Goal: Task Accomplishment & Management: Manage account settings

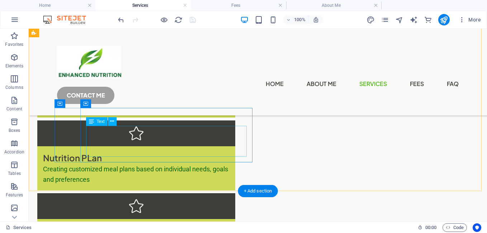
scroll to position [145, 0]
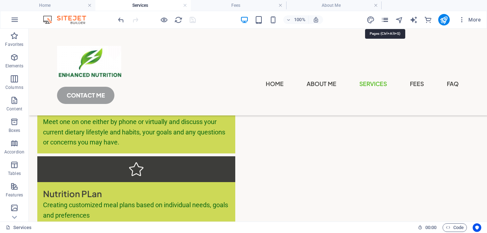
click at [384, 21] on icon "pages" at bounding box center [384, 20] width 8 height 8
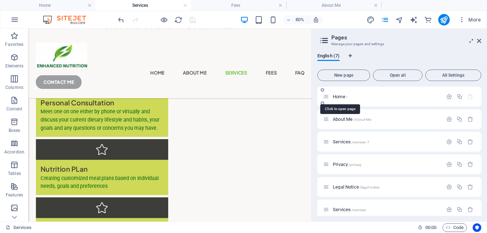
click at [340, 96] on span "Home /" at bounding box center [339, 96] width 15 height 5
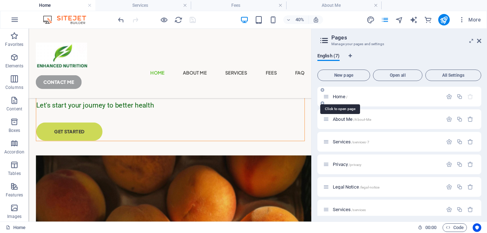
scroll to position [0, 0]
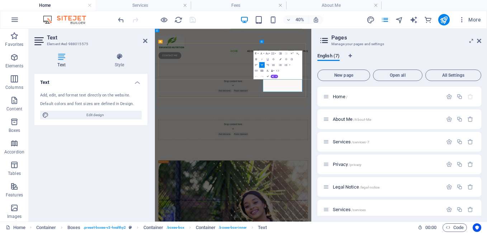
drag, startPoint x: 427, startPoint y: 163, endPoint x: 519, endPoint y: 183, distance: 94.2
copy p "We will provide you with a plan to improve your nutrition to help get you to wh…"
click at [347, 142] on span "Services /services-7" at bounding box center [350, 141] width 37 height 5
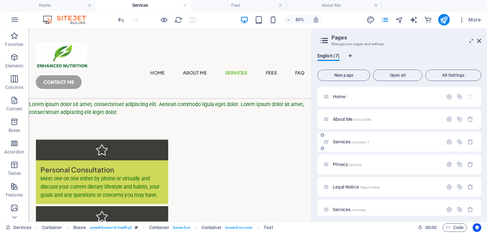
scroll to position [145, 0]
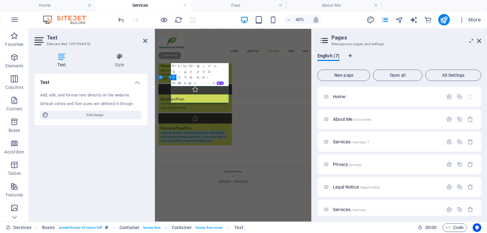
drag, startPoint x: 302, startPoint y: 210, endPoint x: 297, endPoint y: 112, distance: 98.3
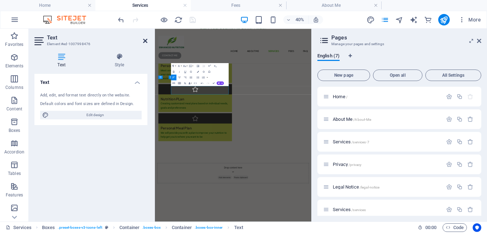
drag, startPoint x: 145, startPoint y: 40, endPoint x: 145, endPoint y: 14, distance: 26.2
click at [145, 40] on icon at bounding box center [145, 41] width 4 height 6
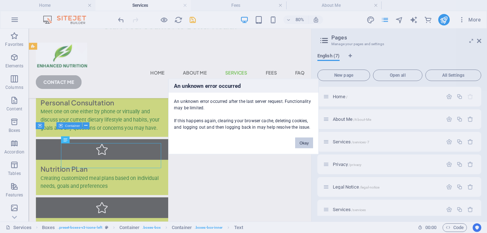
click at [305, 143] on button "Okay" at bounding box center [304, 143] width 18 height 11
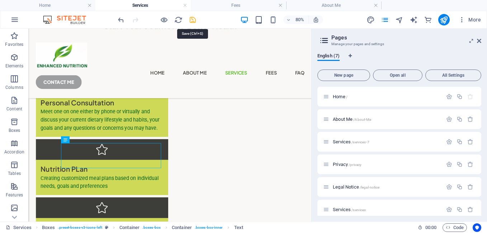
click at [192, 23] on icon "save" at bounding box center [192, 20] width 8 height 8
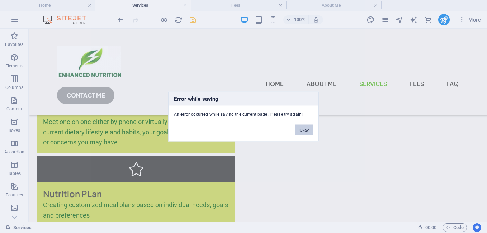
click at [302, 130] on button "Okay" at bounding box center [304, 130] width 18 height 11
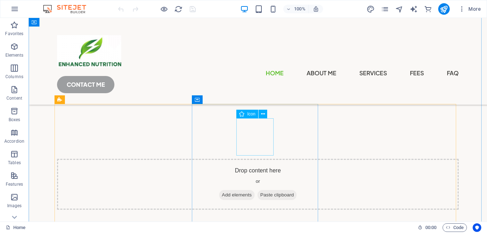
scroll to position [1505, 0]
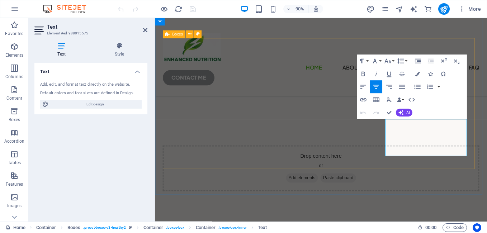
drag, startPoint x: 454, startPoint y: 162, endPoint x: 397, endPoint y: 133, distance: 63.3
copy p "We will provide you with a plan to improve your nutrition to help get you to wh…"
click at [146, 27] on h2 "Text" at bounding box center [97, 27] width 100 height 6
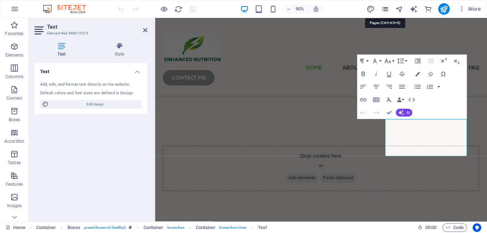
click at [385, 9] on icon "pages" at bounding box center [384, 9] width 8 height 8
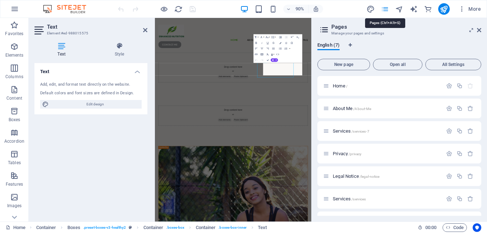
scroll to position [1527, 0]
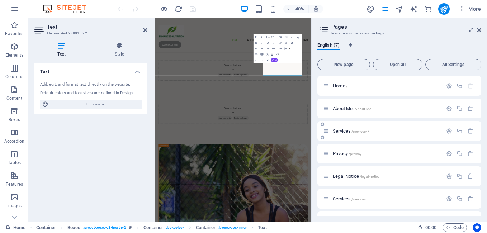
click at [344, 131] on span "Services /services-7" at bounding box center [350, 130] width 37 height 5
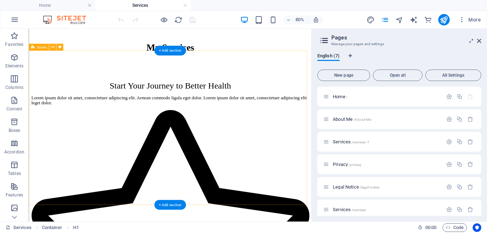
scroll to position [143, 0]
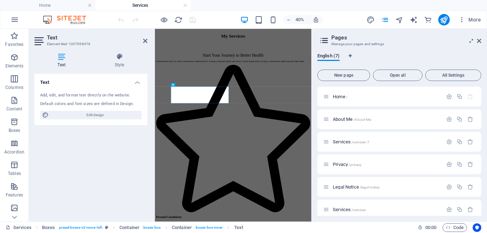
drag, startPoint x: 280, startPoint y: 212, endPoint x: 135, endPoint y: 130, distance: 166.9
click at [142, 40] on h2 "Text" at bounding box center [97, 37] width 100 height 6
click at [147, 38] on icon at bounding box center [145, 41] width 4 height 6
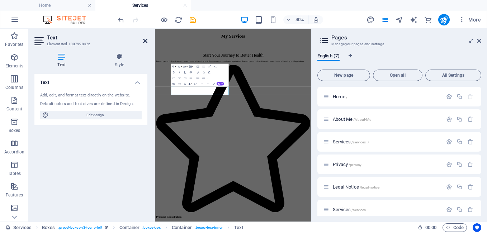
click at [144, 38] on icon at bounding box center [145, 41] width 4 height 6
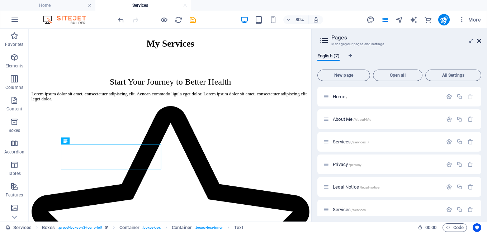
click at [478, 40] on icon at bounding box center [478, 41] width 4 height 6
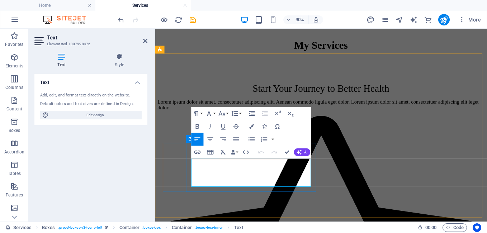
drag, startPoint x: 269, startPoint y: 177, endPoint x: 274, endPoint y: 177, distance: 4.7
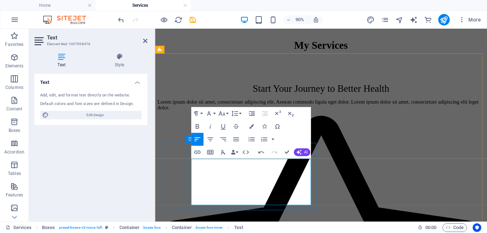
drag, startPoint x: 270, startPoint y: 188, endPoint x: 308, endPoint y: 209, distance: 43.5
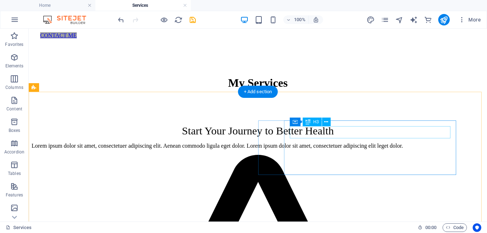
scroll to position [108, 0]
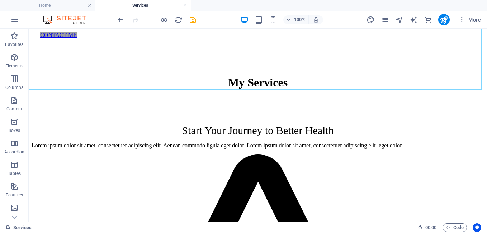
click at [315, 26] on nav "Home About Me Services Fees FAQ" at bounding box center [257, 10] width 435 height 32
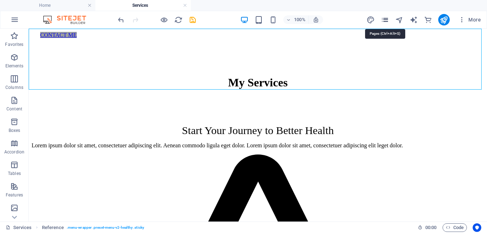
click at [385, 19] on icon "pages" at bounding box center [384, 20] width 8 height 8
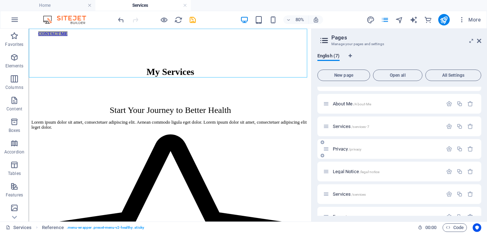
scroll to position [29, 0]
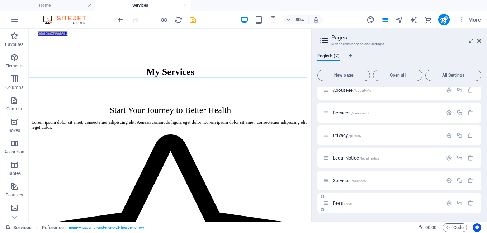
click at [336, 201] on span "Fees /fees" at bounding box center [341, 202] width 19 height 5
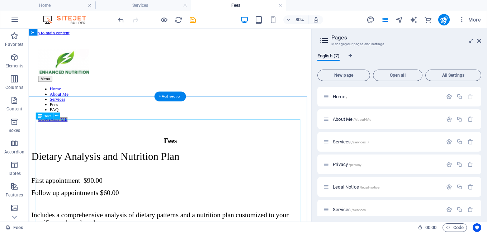
scroll to position [0, 0]
click at [339, 142] on span "Services /services-7" at bounding box center [350, 141] width 37 height 5
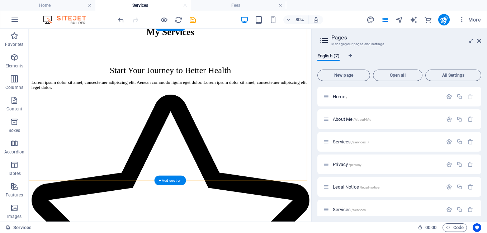
scroll to position [179, 0]
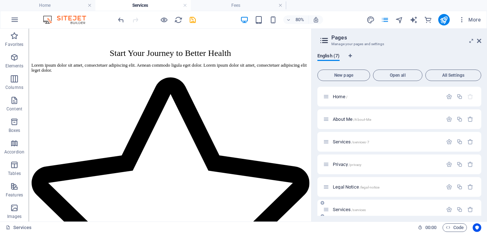
click at [342, 209] on span "Services /services" at bounding box center [348, 209] width 33 height 5
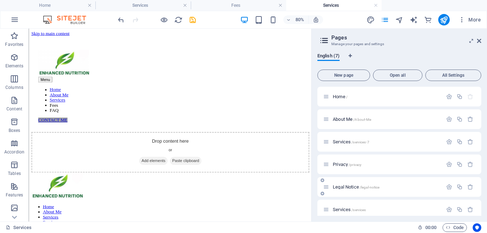
scroll to position [29, 0]
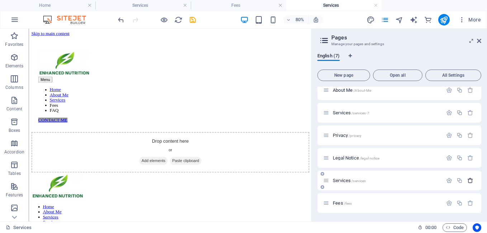
click at [468, 180] on icon "button" at bounding box center [470, 180] width 6 height 6
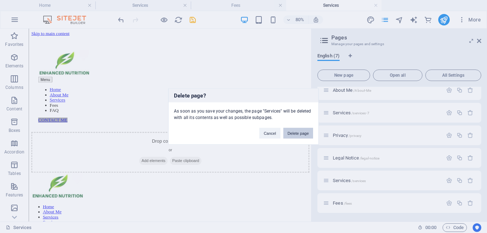
click at [302, 132] on button "Delete page" at bounding box center [298, 133] width 30 height 11
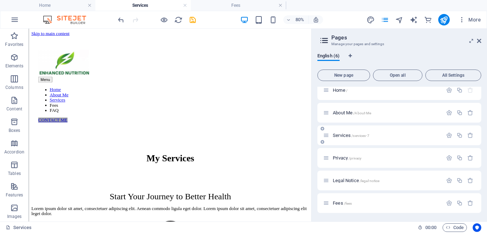
scroll to position [179, 0]
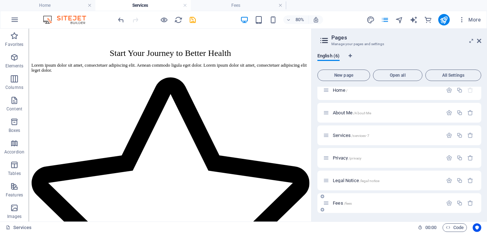
click at [337, 203] on span "Fees /fees" at bounding box center [341, 202] width 19 height 5
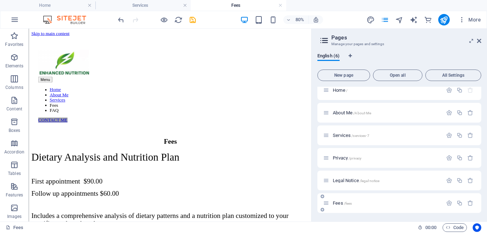
scroll to position [0, 0]
click at [15, 59] on icon "button" at bounding box center [14, 57] width 9 height 9
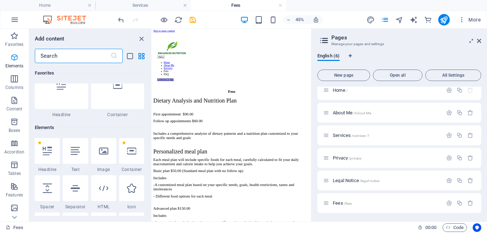
scroll to position [76, 0]
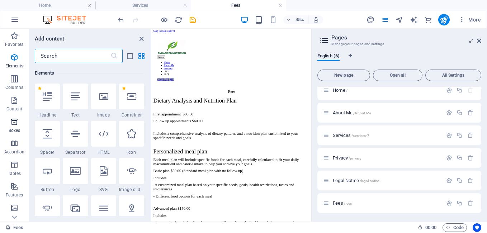
click at [12, 121] on icon "button" at bounding box center [14, 122] width 9 height 9
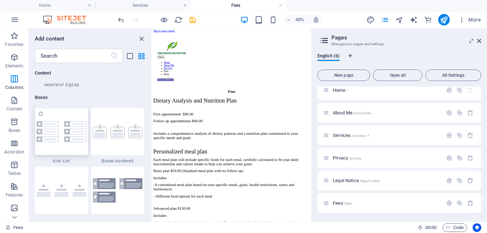
scroll to position [1976, 0]
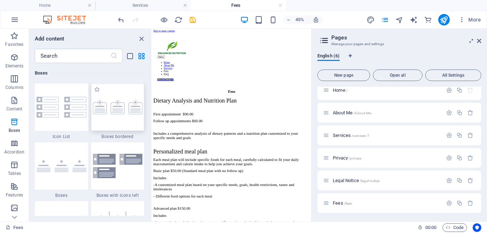
click at [121, 110] on img at bounding box center [118, 107] width 50 height 14
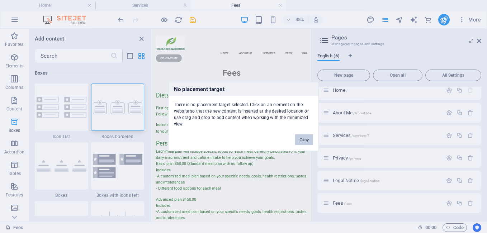
click at [304, 139] on button "Okay" at bounding box center [304, 139] width 18 height 11
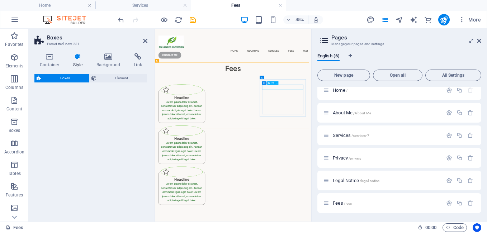
select select "rem"
select select "preset-boxes-v3-border"
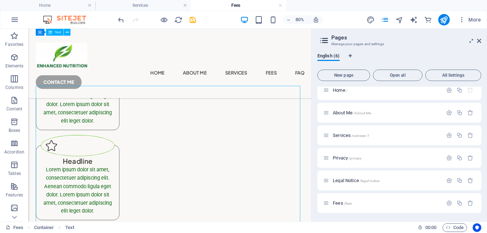
scroll to position [89, 0]
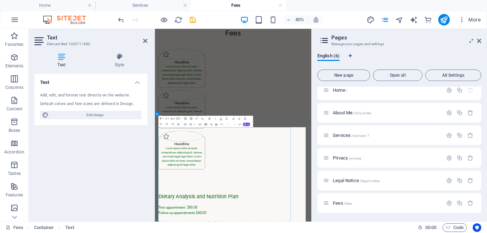
scroll to position [32, 0]
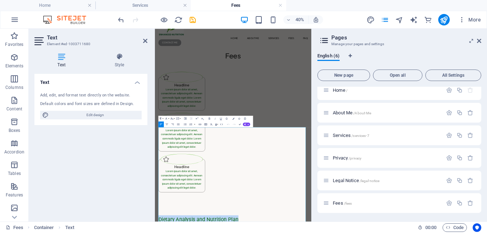
drag, startPoint x: 376, startPoint y: 285, endPoint x: 307, endPoint y: 159, distance: 143.2
click at [245, 149] on div "Headline Lorem ipsum dolor sit amet, consectetuer adipiscing elit. Aenean commo…" at bounding box center [221, 191] width 117 height 84
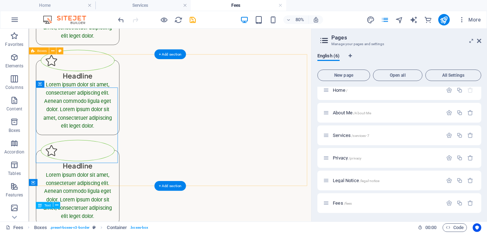
scroll to position [53, 0]
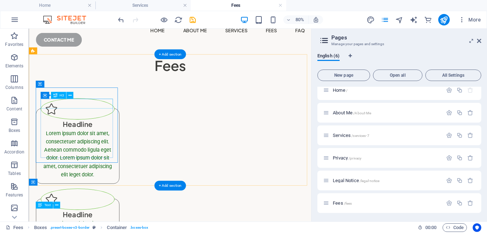
click at [102, 142] on div "Headline" at bounding box center [89, 148] width 92 height 12
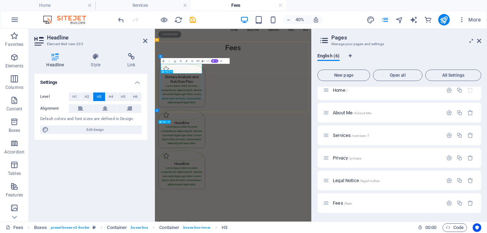
click at [248, 167] on div "Lorem ipsum dolor sit amet, consectetuer adipiscing elit. Aenean commodo ligula…" at bounding box center [221, 192] width 105 height 52
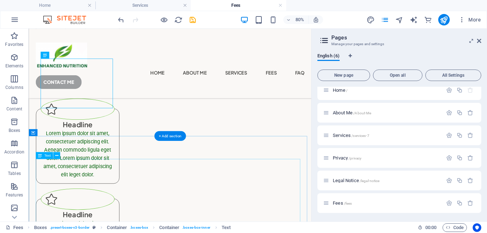
scroll to position [161, 0]
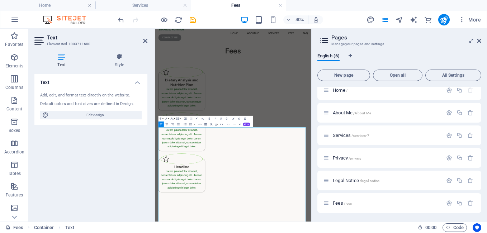
scroll to position [44, 0]
drag, startPoint x: 272, startPoint y: 355, endPoint x: 163, endPoint y: 302, distance: 121.5
click at [213, 177] on div "Lorem ipsum dolor sit amet, consectetuer adipiscing elit. Aenean commodo ligula…" at bounding box center [221, 201] width 105 height 52
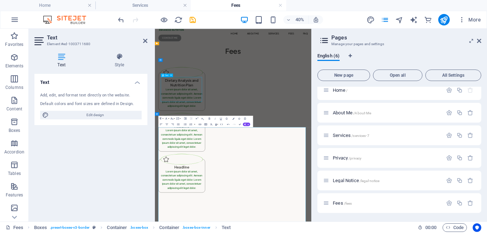
click at [213, 177] on div "Lorem ipsum dolor sit amet, consectetuer adipiscing elit. Aenean commodo ligula…" at bounding box center [221, 201] width 105 height 52
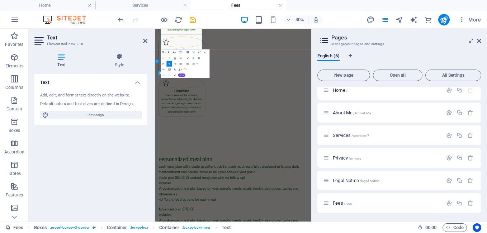
scroll to position [0, 0]
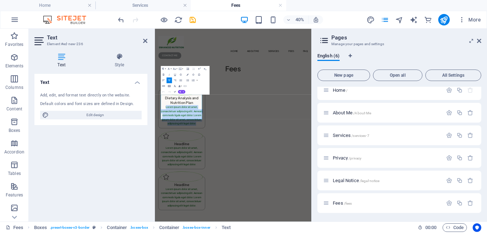
drag, startPoint x: 243, startPoint y: 250, endPoint x: 145, endPoint y: 183, distance: 118.7
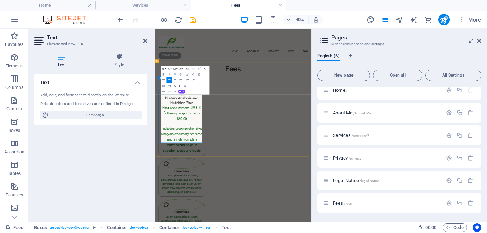
click at [241, 221] on span "First appointment $90.00" at bounding box center [221, 226] width 97 height 10
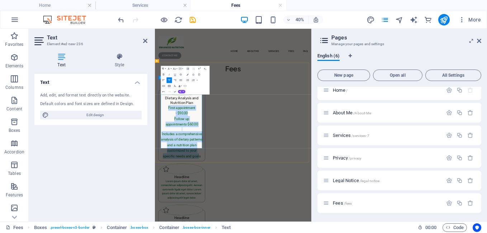
drag, startPoint x: 266, startPoint y: 321, endPoint x: 170, endPoint y: 199, distance: 155.1
click at [162, 81] on icon "button" at bounding box center [164, 80] width 4 height 4
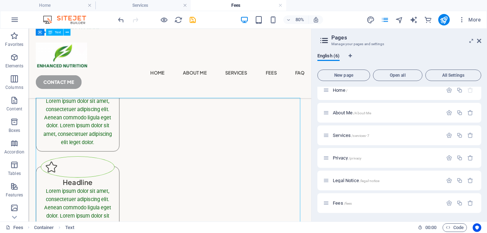
scroll to position [289, 0]
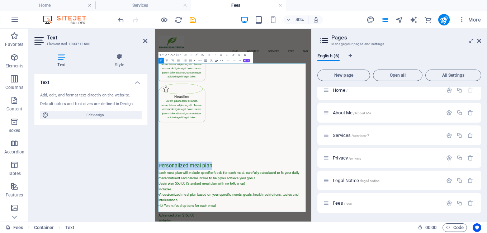
drag, startPoint x: 297, startPoint y: 164, endPoint x: 89, endPoint y: 166, distance: 207.8
copy span "Personalized meal plan"
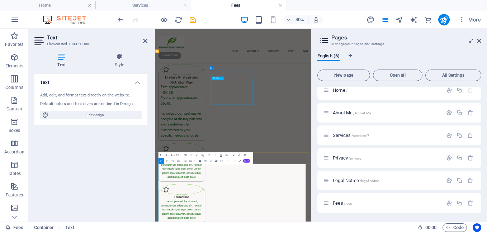
scroll to position [25, 0]
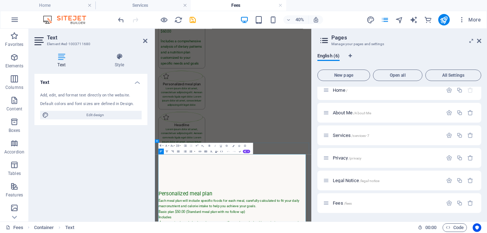
scroll to position [0, 0]
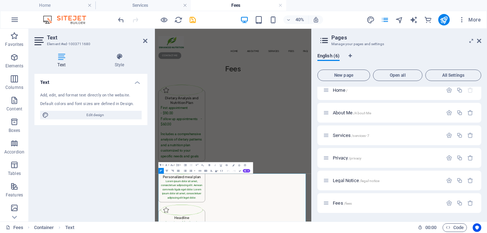
drag, startPoint x: 261, startPoint y: 438, endPoint x: 85, endPoint y: 437, distance: 176.3
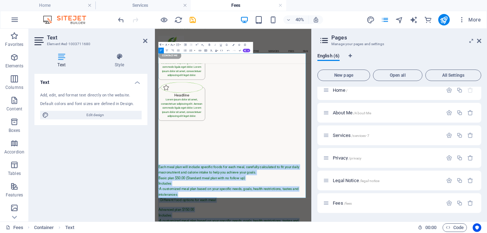
scroll to position [354, 0]
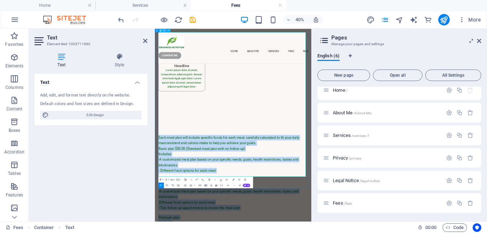
drag, startPoint x: 164, startPoint y: 447, endPoint x: 329, endPoint y: 397, distance: 172.3
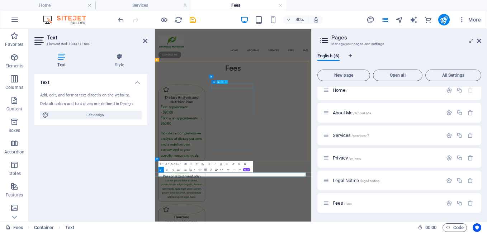
scroll to position [0, 0]
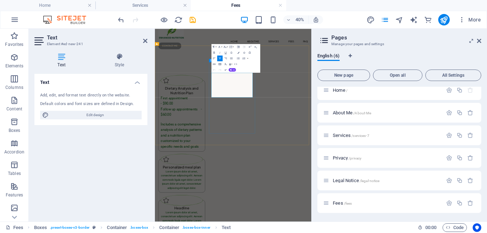
scroll to position [23, 0]
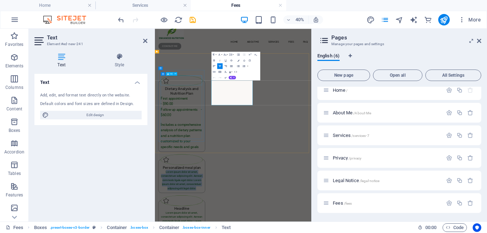
drag, startPoint x: 368, startPoint y: 215, endPoint x: 266, endPoint y: 164, distance: 114.2
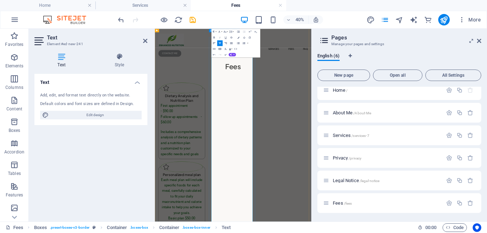
scroll to position [0, 0]
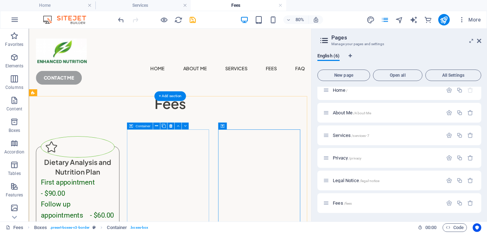
scroll to position [1, 0]
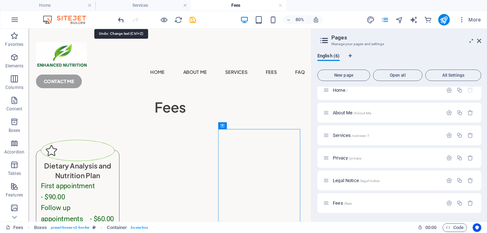
click at [121, 20] on icon "undo" at bounding box center [121, 20] width 8 height 8
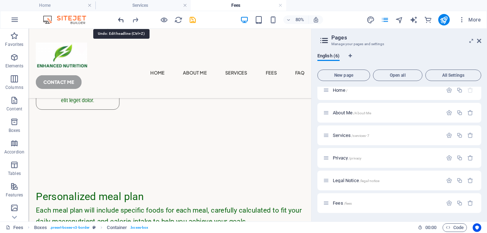
click at [121, 20] on icon "undo" at bounding box center [121, 20] width 8 height 8
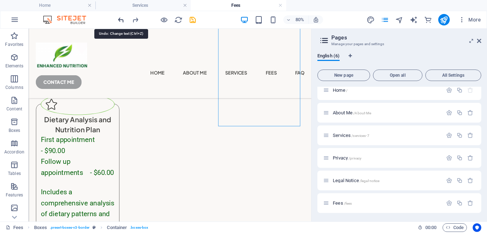
scroll to position [26, 0]
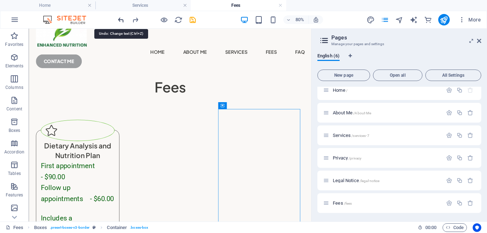
click at [121, 20] on icon "undo" at bounding box center [121, 20] width 8 height 8
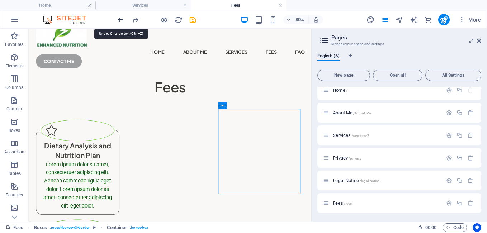
click at [121, 20] on icon "undo" at bounding box center [121, 20] width 8 height 8
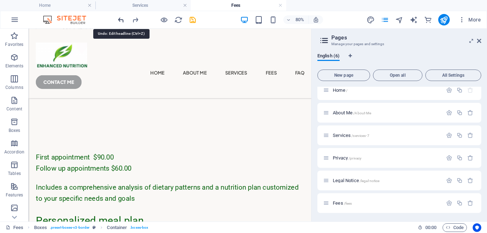
click at [121, 20] on icon "undo" at bounding box center [121, 20] width 8 height 8
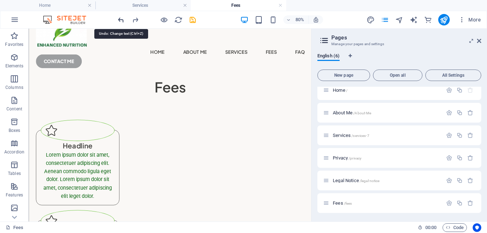
click at [121, 20] on icon "undo" at bounding box center [121, 20] width 8 height 8
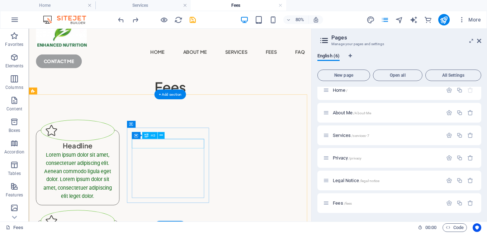
scroll to position [0, 0]
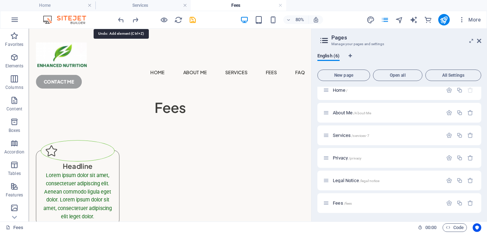
click at [119, 21] on icon "undo" at bounding box center [121, 20] width 8 height 8
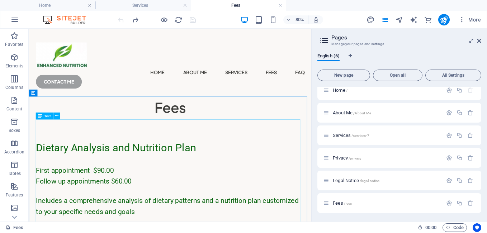
click at [43, 118] on div "Text" at bounding box center [43, 115] width 17 height 7
click at [59, 118] on button at bounding box center [56, 115] width 7 height 7
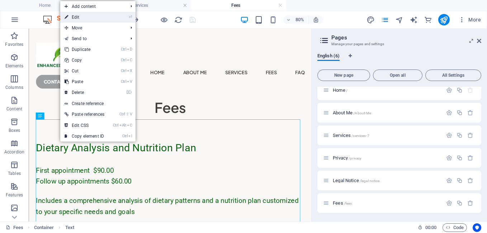
click at [85, 14] on link "⏎ Edit" at bounding box center [84, 17] width 48 height 11
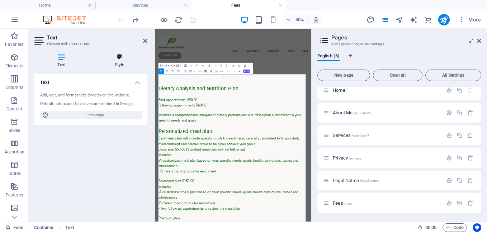
click at [121, 61] on h4 "Style" at bounding box center [119, 60] width 56 height 15
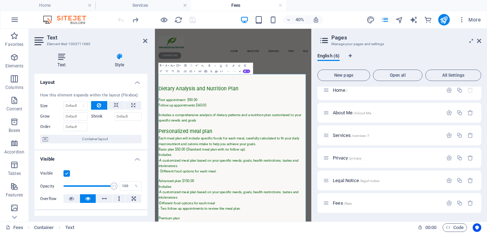
click at [62, 56] on icon at bounding box center [61, 56] width 54 height 7
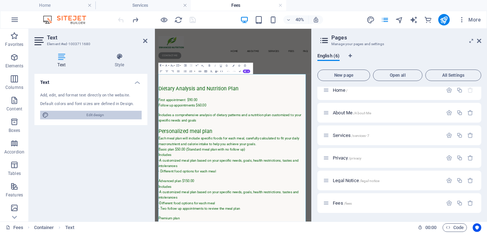
click at [101, 115] on span "Edit design" at bounding box center [95, 115] width 88 height 9
select select "px"
select select "400"
select select "px"
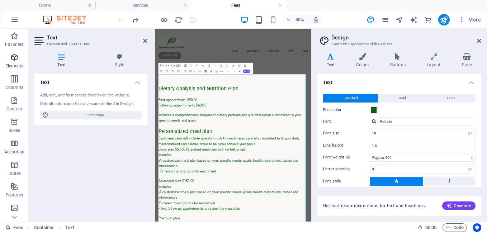
click at [16, 57] on icon "button" at bounding box center [14, 57] width 9 height 9
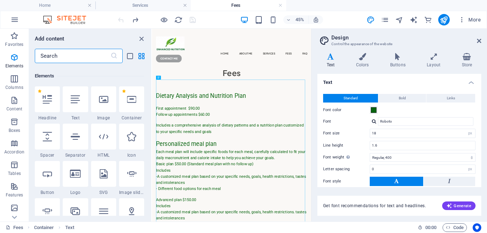
scroll to position [76, 0]
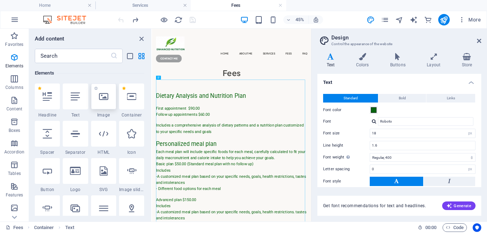
click at [100, 92] on icon at bounding box center [103, 96] width 9 height 9
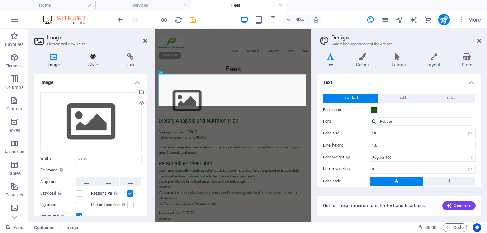
click at [95, 56] on icon at bounding box center [92, 56] width 35 height 7
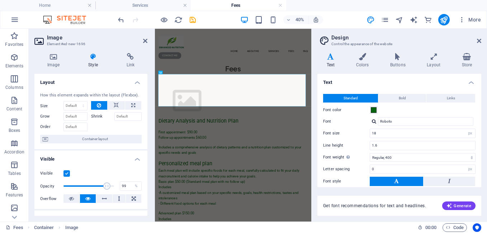
type input "100"
drag, startPoint x: 111, startPoint y: 186, endPoint x: 117, endPoint y: 189, distance: 6.4
click at [117, 189] on div "Opacity 100 %" at bounding box center [90, 186] width 101 height 11
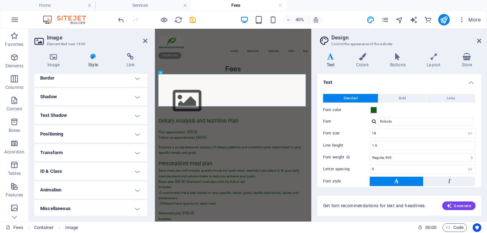
scroll to position [161, 0]
click at [52, 132] on h4 "Positioning" at bounding box center [90, 132] width 113 height 17
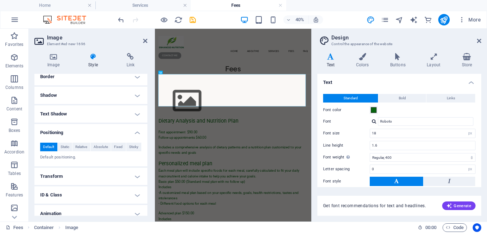
click at [53, 130] on h4 "Positioning" at bounding box center [90, 130] width 113 height 13
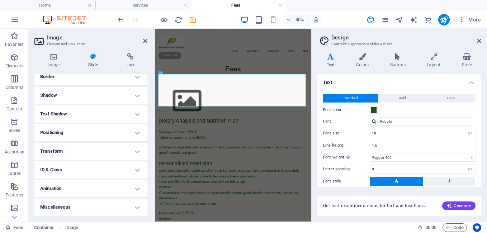
click at [61, 148] on h4 "Transform" at bounding box center [90, 151] width 113 height 17
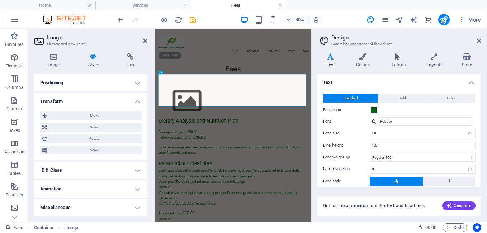
scroll to position [211, 0]
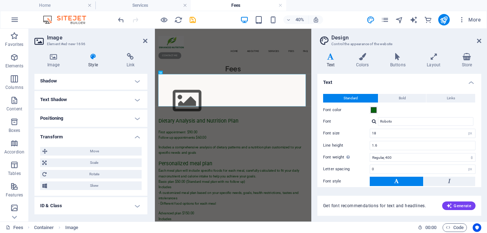
click at [62, 134] on h4 "Transform" at bounding box center [90, 134] width 113 height 13
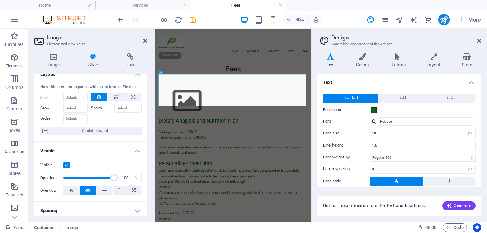
scroll to position [0, 0]
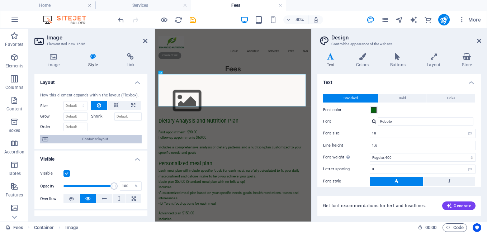
click at [103, 137] on span "Container layout" at bounding box center [94, 139] width 89 height 9
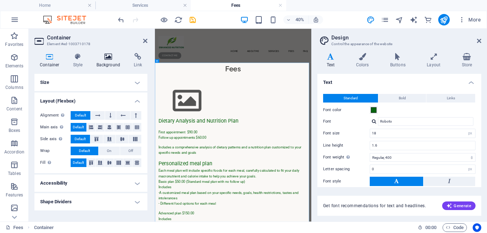
click at [110, 58] on icon at bounding box center [108, 56] width 35 height 7
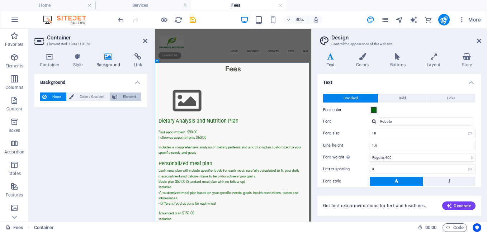
click at [120, 95] on span "Element" at bounding box center [129, 96] width 20 height 9
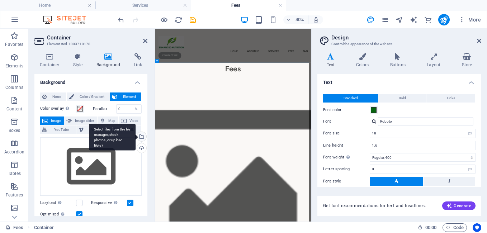
click at [142, 137] on div "Select files from the file manager, stock photos, or upload file(s)" at bounding box center [140, 137] width 11 height 11
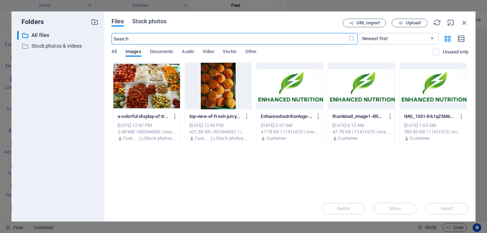
click at [152, 23] on span "Stock photos" at bounding box center [149, 21] width 34 height 9
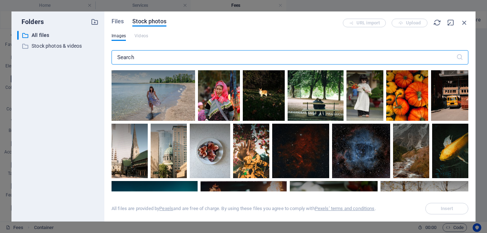
scroll to position [573, 0]
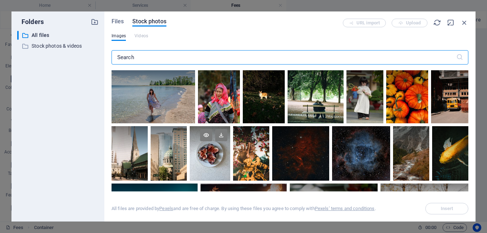
click at [212, 151] on div at bounding box center [210, 153] width 40 height 54
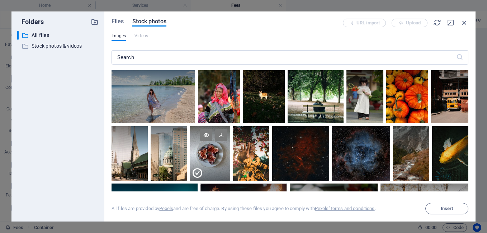
click at [212, 153] on div at bounding box center [210, 166] width 40 height 27
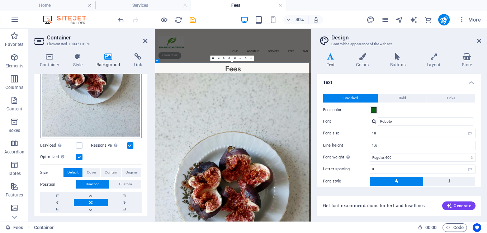
scroll to position [179, 0]
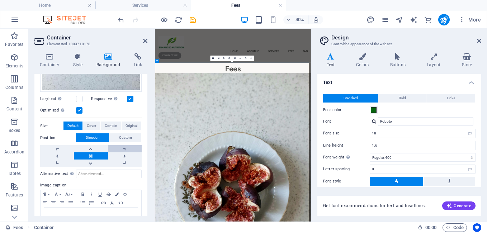
click at [126, 148] on link at bounding box center [125, 148] width 34 height 7
click at [123, 148] on link at bounding box center [125, 148] width 34 height 7
click at [95, 155] on link at bounding box center [91, 155] width 34 height 7
click at [124, 146] on link at bounding box center [125, 148] width 34 height 7
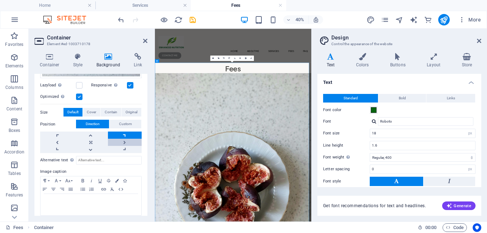
scroll to position [197, 0]
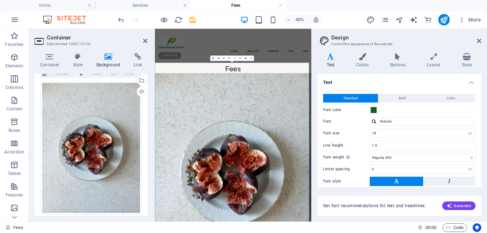
scroll to position [54, 0]
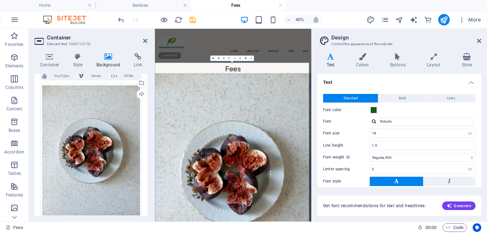
click at [135, 80] on div "Select files from the file manager, stock photos, or upload file(s)" at bounding box center [112, 83] width 47 height 27
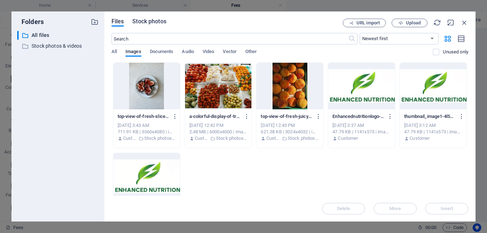
click at [147, 24] on span "Stock photos" at bounding box center [149, 21] width 34 height 9
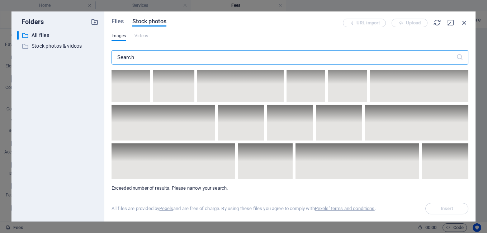
scroll to position [4084, 0]
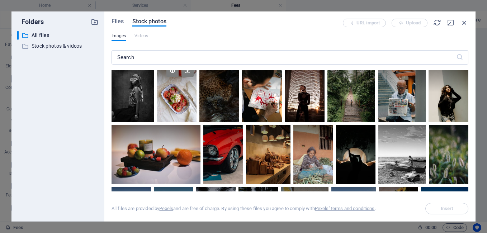
click at [197, 101] on div at bounding box center [177, 91] width 40 height 59
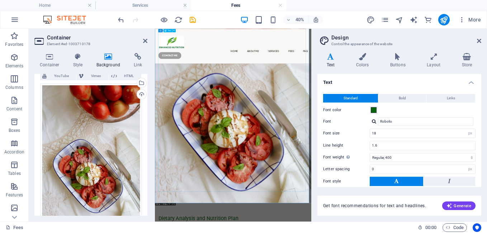
scroll to position [179, 0]
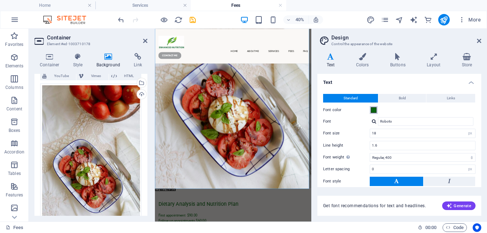
click at [373, 110] on span at bounding box center [373, 110] width 6 height 6
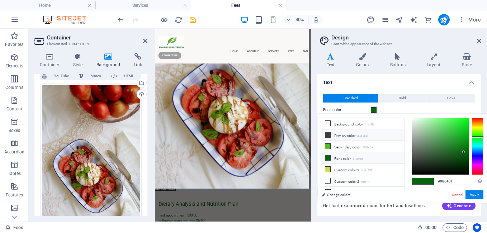
click at [336, 134] on li "Primary color #3d3d3a" at bounding box center [363, 134] width 82 height 11
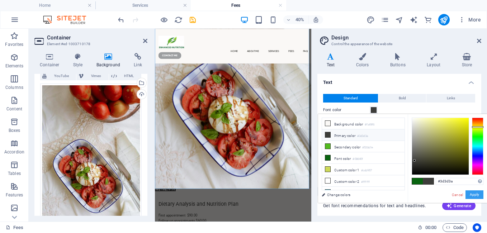
click at [475, 195] on button "Apply" at bounding box center [474, 194] width 18 height 9
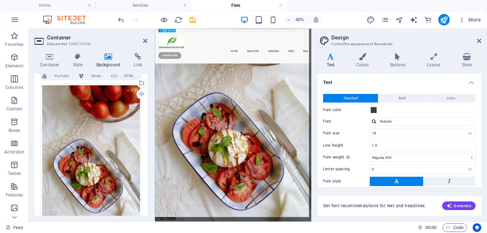
scroll to position [72, 0]
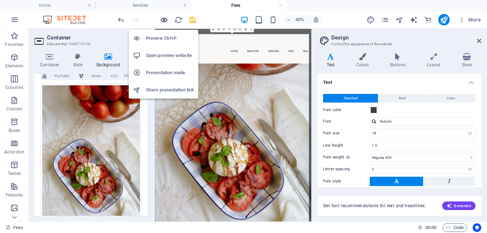
click at [163, 18] on icon "button" at bounding box center [164, 20] width 8 height 8
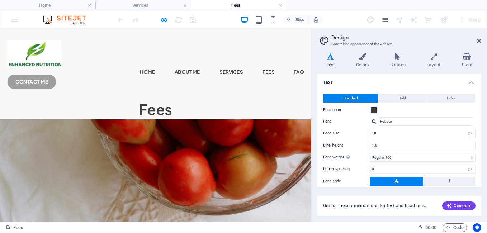
scroll to position [0, 0]
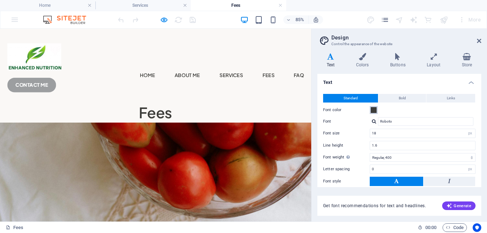
click at [375, 110] on span at bounding box center [373, 110] width 6 height 6
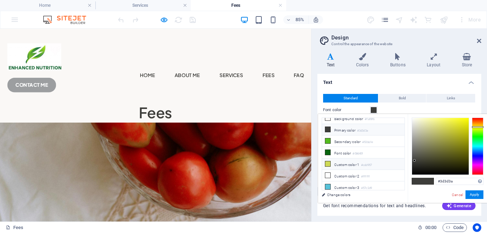
scroll to position [0, 0]
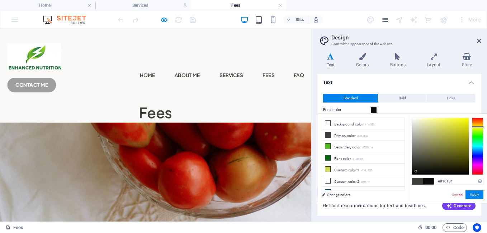
type input "#000000"
drag, startPoint x: 414, startPoint y: 161, endPoint x: 408, endPoint y: 176, distance: 16.4
click at [408, 176] on div "#000000 Supported formats #0852ed rgb(8, 82, 237) rgba(8, 82, 237, 90%) hsv(221…" at bounding box center [446, 210] width 79 height 193
click at [472, 193] on button "Apply" at bounding box center [474, 194] width 18 height 9
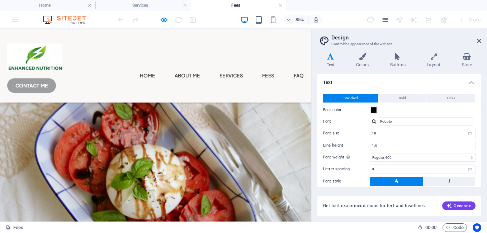
scroll to position [215, 0]
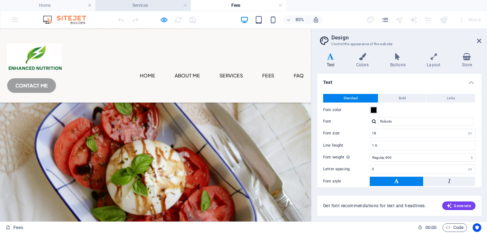
click at [139, 4] on h4 "Services" at bounding box center [142, 5] width 95 height 8
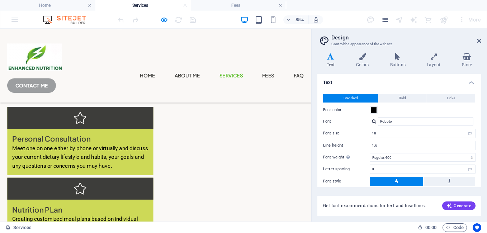
scroll to position [108, 0]
click at [205, 78] on link "About Me" at bounding box center [220, 83] width 30 height 11
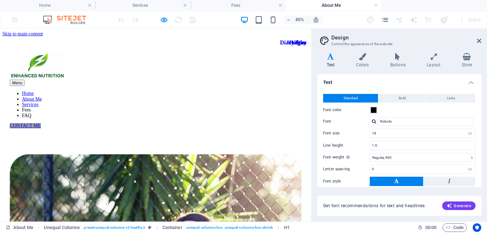
scroll to position [0, 0]
click at [212, 8] on h4 "Fees" at bounding box center [238, 5] width 95 height 8
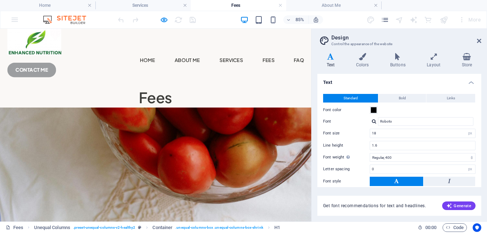
scroll to position [0, 0]
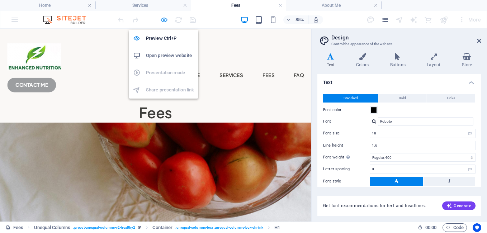
click at [164, 20] on icon "button" at bounding box center [164, 20] width 8 height 8
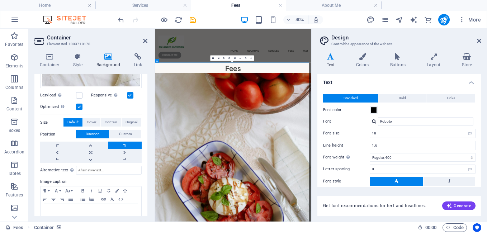
scroll to position [213, 0]
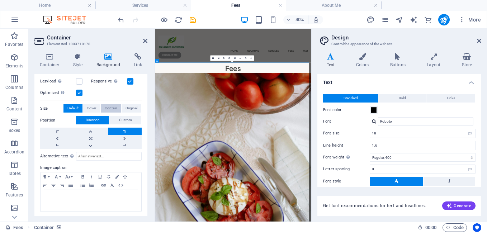
click at [108, 105] on span "Contain" at bounding box center [111, 108] width 13 height 9
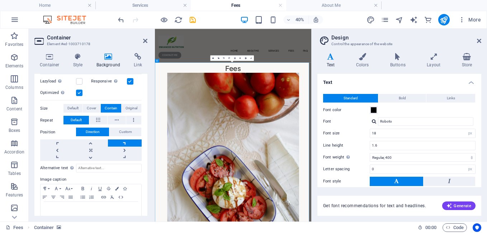
click at [108, 105] on span "Contain" at bounding box center [111, 108] width 13 height 9
click at [69, 106] on span "Default" at bounding box center [72, 108] width 11 height 9
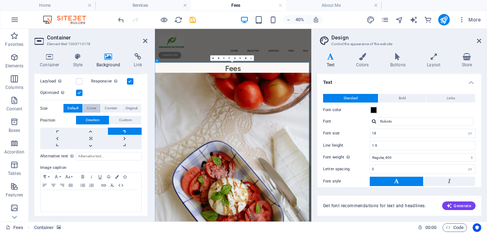
click at [89, 105] on span "Cover" at bounding box center [91, 108] width 9 height 9
click at [125, 105] on span "Original" at bounding box center [131, 108] width 12 height 9
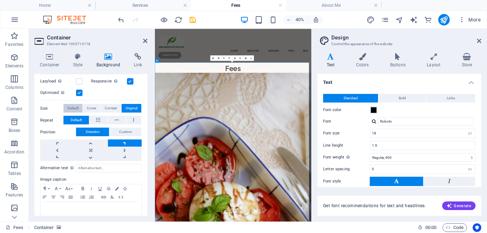
click at [72, 106] on span "Default" at bounding box center [72, 108] width 11 height 9
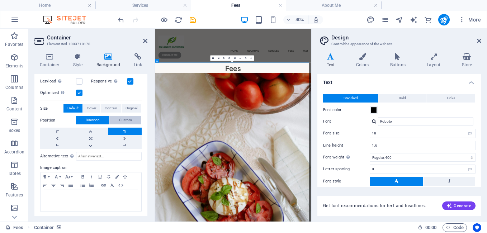
click at [127, 118] on span "Custom" at bounding box center [125, 120] width 13 height 9
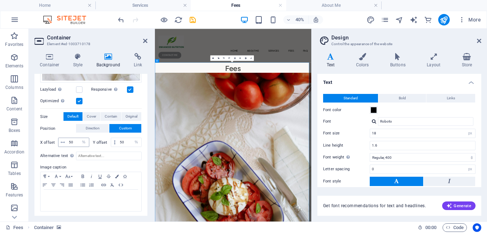
click at [61, 140] on icon at bounding box center [63, 142] width 4 height 4
click at [76, 138] on input "50" at bounding box center [78, 142] width 22 height 9
type input "5"
type input "25"
click at [128, 138] on input "50" at bounding box center [129, 142] width 23 height 9
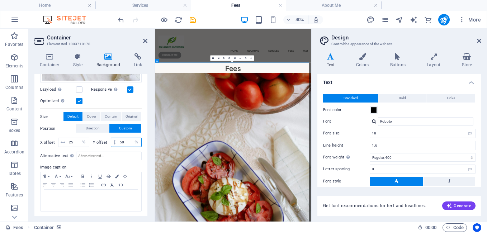
type input "5"
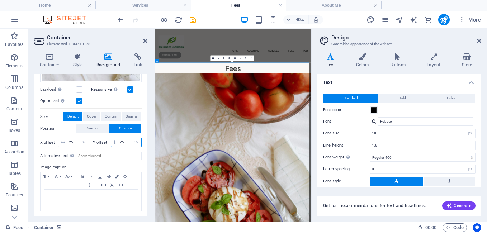
type input "2"
type input "50"
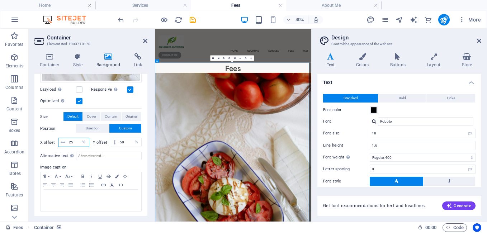
click at [75, 138] on input "25" at bounding box center [78, 142] width 22 height 9
type input "2"
type input "50"
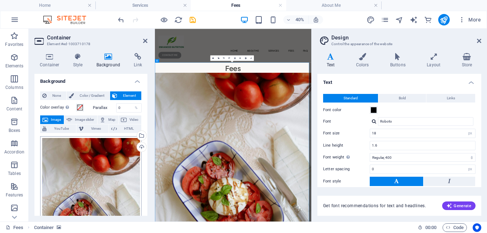
scroll to position [0, 0]
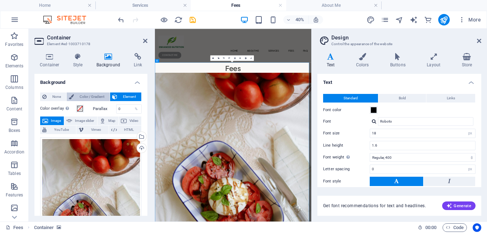
click at [96, 97] on span "Color / Gradient" at bounding box center [92, 96] width 32 height 9
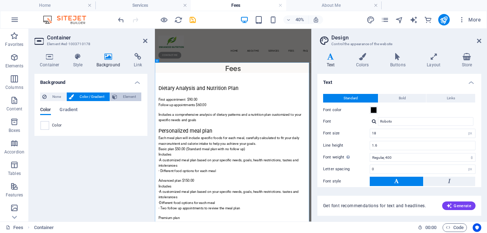
click at [120, 95] on span "Element" at bounding box center [129, 96] width 20 height 9
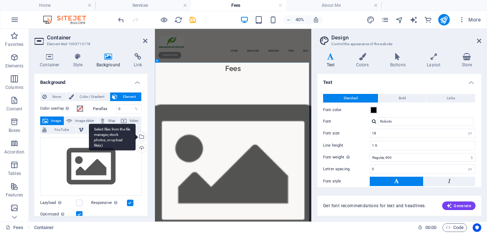
click at [135, 136] on div "Select files from the file manager, stock photos, or upload file(s)" at bounding box center [112, 137] width 47 height 27
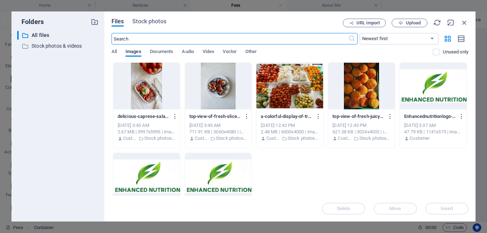
click at [152, 91] on div at bounding box center [146, 86] width 67 height 47
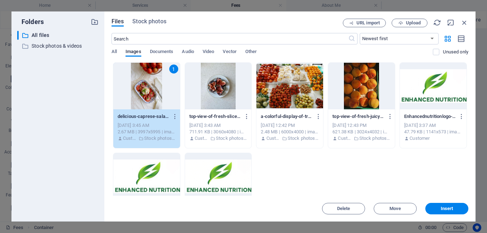
click at [152, 91] on div "1" at bounding box center [146, 86] width 67 height 47
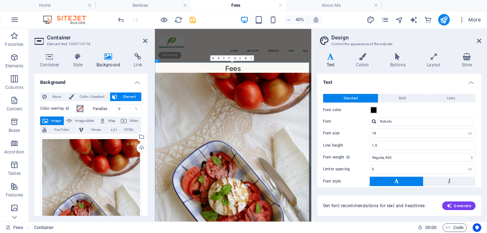
click at [79, 110] on span at bounding box center [80, 109] width 6 height 6
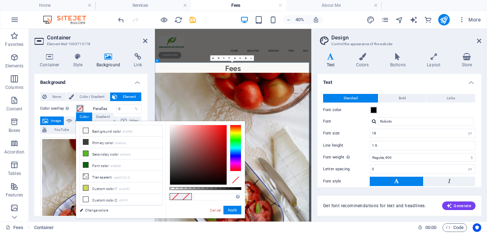
click at [79, 110] on span at bounding box center [80, 109] width 6 height 6
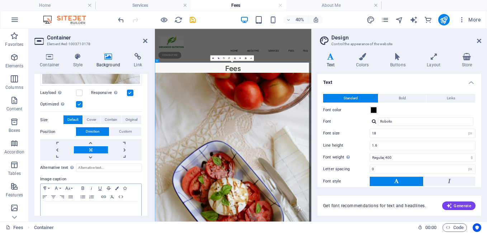
scroll to position [213, 0]
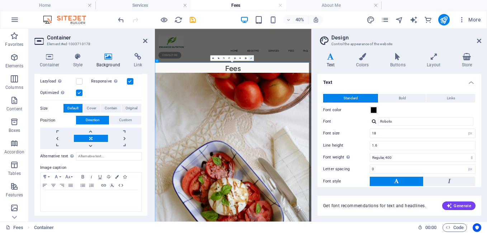
click at [252, 58] on link at bounding box center [250, 57] width 5 height 5
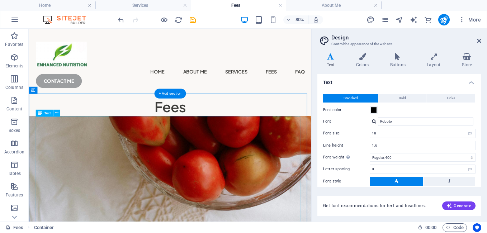
scroll to position [1, 0]
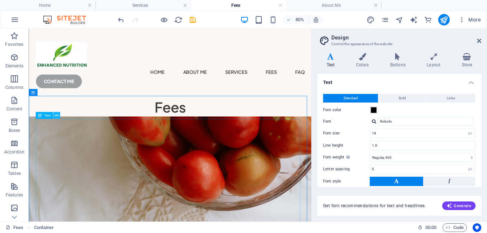
click at [57, 116] on icon at bounding box center [56, 115] width 3 height 6
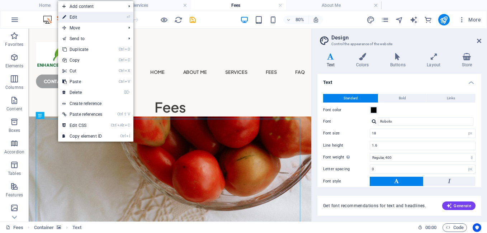
click at [88, 18] on link "⏎ Edit" at bounding box center [82, 17] width 48 height 11
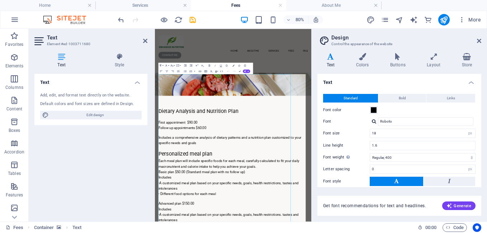
scroll to position [0, 0]
click at [406, 225] on p "Dietary Analysis and Nutrition Plan" at bounding box center [349, 235] width 373 height 21
click at [440, 115] on div "Fees" at bounding box center [350, 127] width 391 height 24
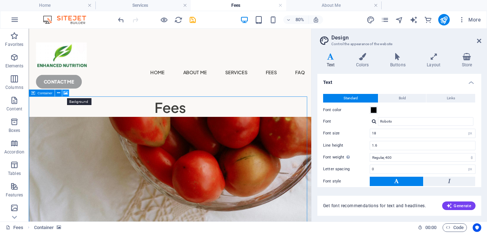
click at [64, 92] on icon at bounding box center [65, 93] width 4 height 6
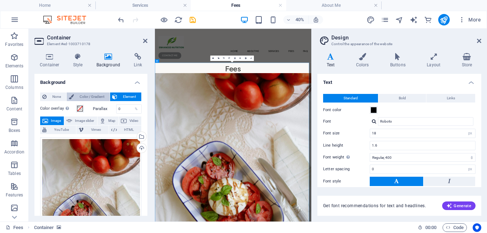
click at [103, 96] on span "Color / Gradient" at bounding box center [92, 96] width 32 height 9
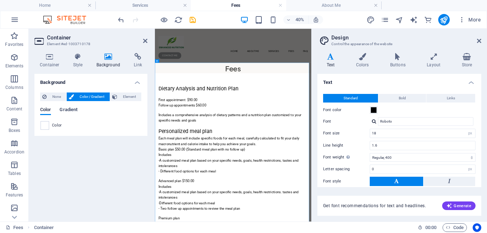
click at [69, 107] on span "Gradient" at bounding box center [68, 110] width 18 height 10
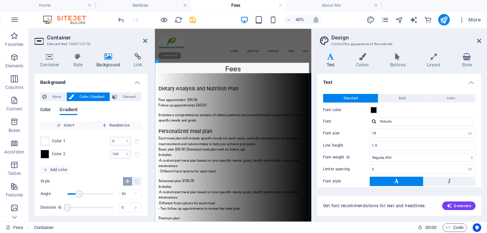
click at [48, 110] on span "Color" at bounding box center [45, 110] width 11 height 10
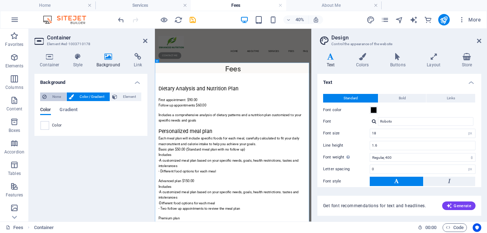
click at [52, 97] on span "None" at bounding box center [56, 96] width 15 height 9
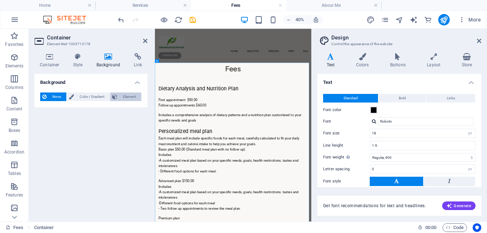
click at [132, 97] on span "Element" at bounding box center [129, 96] width 20 height 9
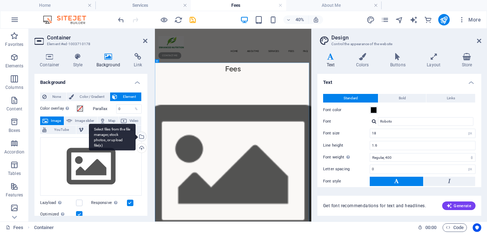
click at [135, 135] on div "Select files from the file manager, stock photos, or upload file(s)" at bounding box center [112, 137] width 47 height 27
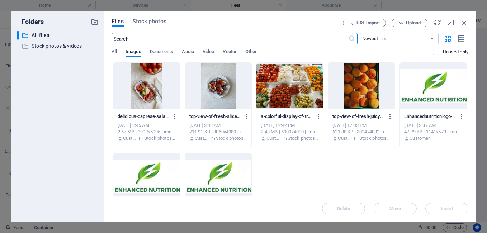
click at [142, 102] on div at bounding box center [146, 86] width 67 height 47
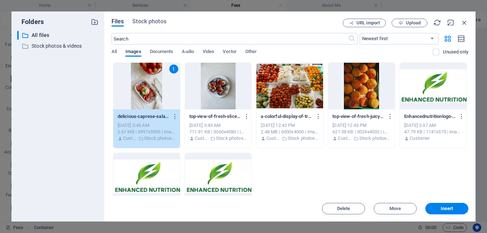
click at [142, 102] on div "1" at bounding box center [146, 86] width 67 height 47
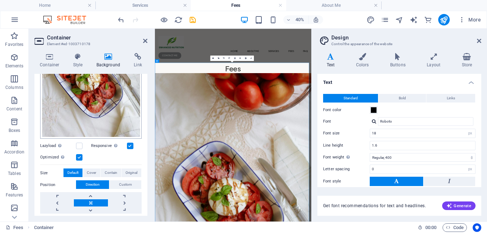
scroll to position [142, 0]
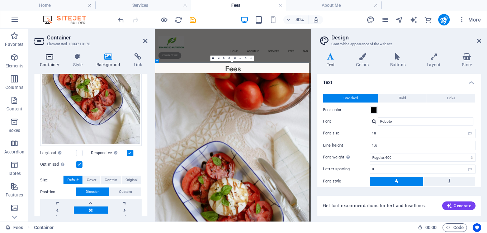
click at [52, 56] on icon at bounding box center [49, 56] width 30 height 7
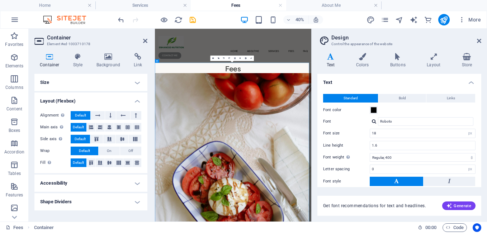
click at [54, 182] on h4 "Accessibility" at bounding box center [90, 182] width 113 height 17
click at [54, 182] on h4 "Accessibility" at bounding box center [90, 180] width 113 height 13
click at [54, 182] on h4 "Accessibility" at bounding box center [90, 182] width 113 height 17
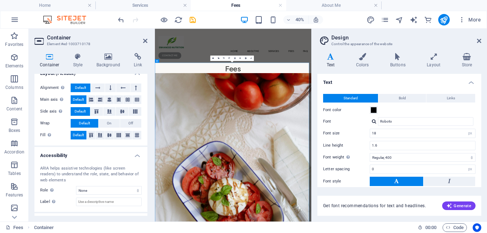
scroll to position [42, 0]
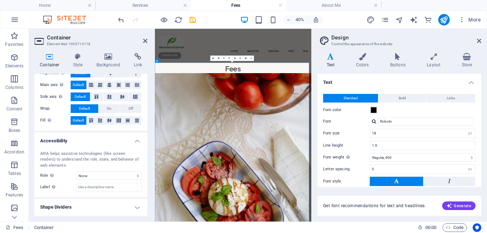
click at [63, 206] on h4 "Shape Dividers" at bounding box center [90, 206] width 113 height 17
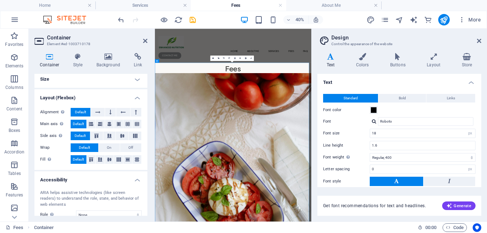
scroll to position [0, 0]
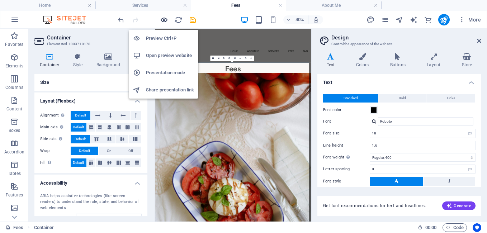
click at [161, 21] on icon "button" at bounding box center [164, 20] width 8 height 8
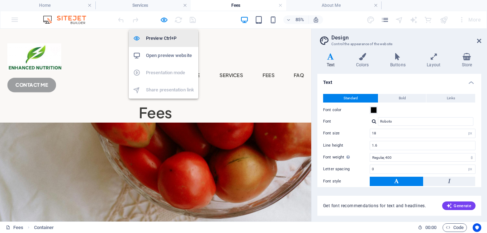
drag, startPoint x: 163, startPoint y: 21, endPoint x: 167, endPoint y: 32, distance: 11.4
click at [163, 21] on icon "button" at bounding box center [164, 20] width 8 height 8
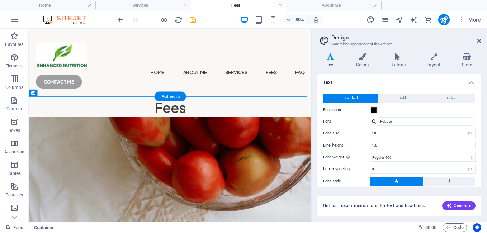
click at [67, 94] on icon at bounding box center [65, 93] width 4 height 6
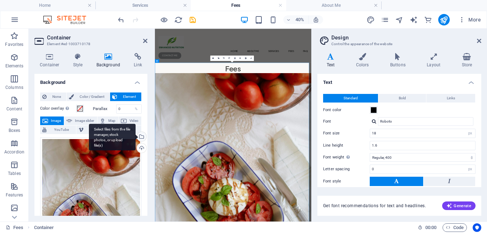
click at [141, 134] on div "Select files from the file manager, stock photos, or upload file(s)" at bounding box center [140, 137] width 11 height 11
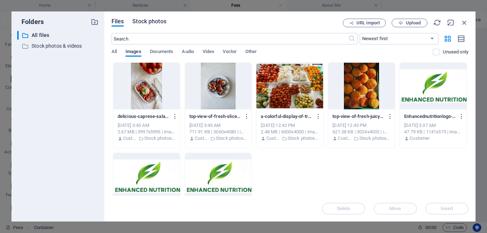
click at [155, 23] on span "Stock photos" at bounding box center [149, 21] width 34 height 9
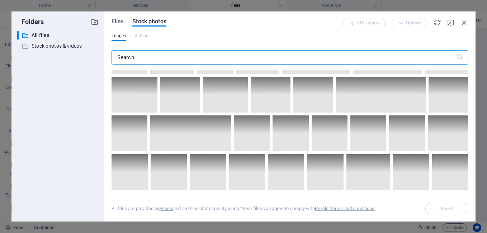
scroll to position [1933, 0]
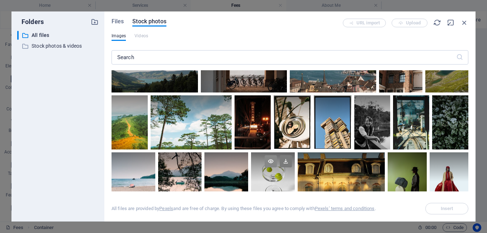
click at [271, 155] on icon at bounding box center [270, 161] width 12 height 12
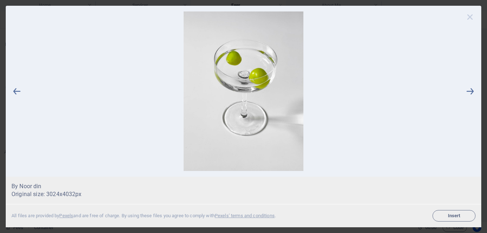
click at [468, 15] on icon at bounding box center [469, 16] width 11 height 11
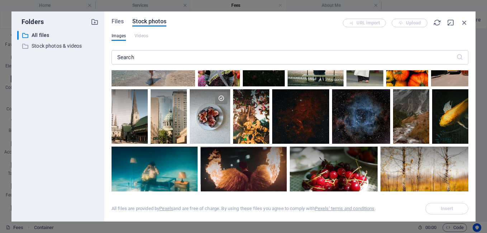
scroll to position [607, 0]
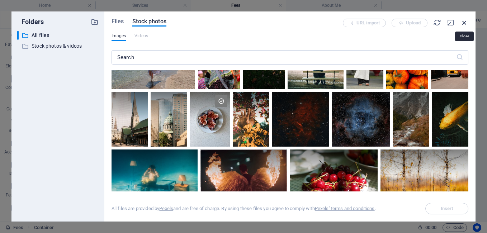
click at [465, 20] on icon "button" at bounding box center [464, 23] width 8 height 8
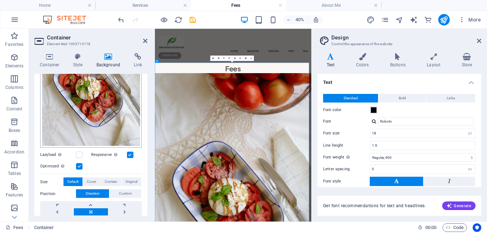
scroll to position [179, 0]
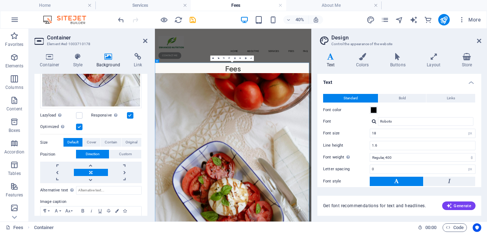
click at [89, 170] on link at bounding box center [91, 172] width 34 height 7
click at [122, 150] on span "Custom" at bounding box center [125, 154] width 13 height 9
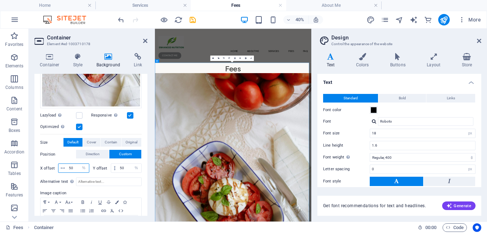
click at [72, 167] on input "50" at bounding box center [78, 168] width 22 height 9
type input "5"
click at [125, 164] on input "50" at bounding box center [129, 168] width 23 height 9
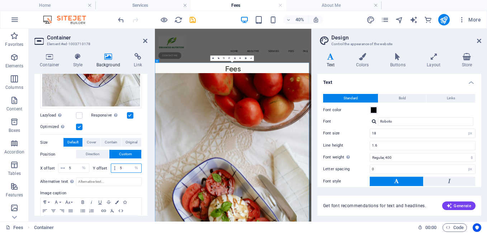
type input "5"
click at [60, 150] on label "Position" at bounding box center [58, 154] width 36 height 9
click at [82, 167] on select "px rem % vh vw" at bounding box center [84, 168] width 10 height 9
click at [85, 166] on select "px rem % vh vw" at bounding box center [84, 168] width 10 height 9
click at [75, 165] on input "5" at bounding box center [78, 168] width 22 height 9
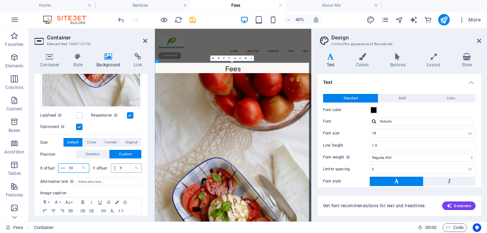
type input "50"
drag, startPoint x: 124, startPoint y: 164, endPoint x: 120, endPoint y: 167, distance: 4.4
click at [124, 165] on input "5" at bounding box center [129, 168] width 23 height 9
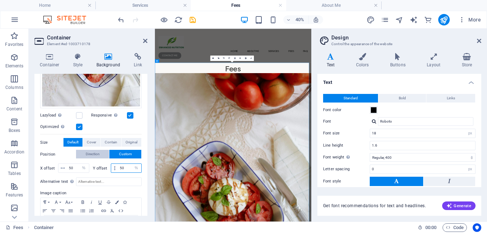
type input "50"
click at [97, 152] on span "Direction" at bounding box center [93, 154] width 14 height 9
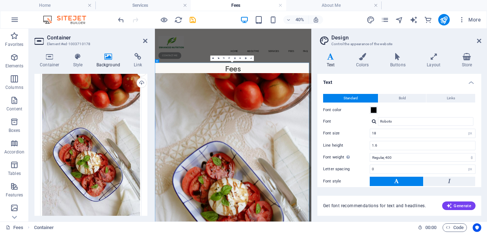
scroll to position [0, 0]
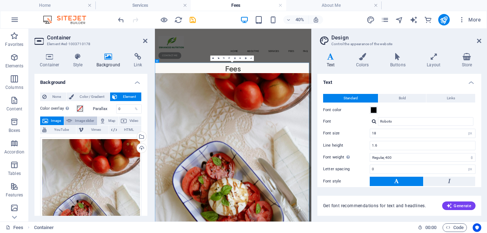
click at [83, 120] on span "Image slider" at bounding box center [84, 120] width 20 height 9
select select "ms"
select select "s"
select select "progressive"
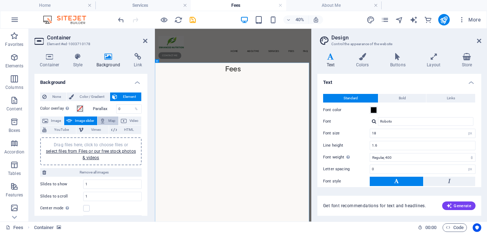
click at [112, 118] on span "Map" at bounding box center [111, 120] width 9 height 9
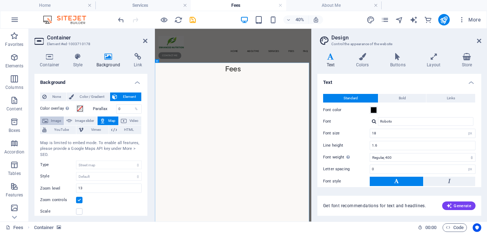
click at [51, 119] on span "Image" at bounding box center [55, 120] width 11 height 9
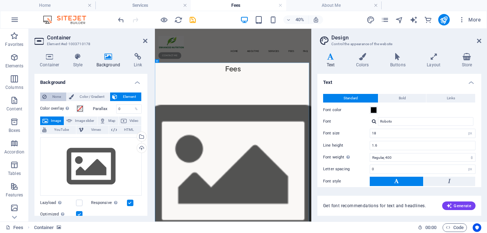
click at [50, 96] on span "None" at bounding box center [56, 96] width 15 height 9
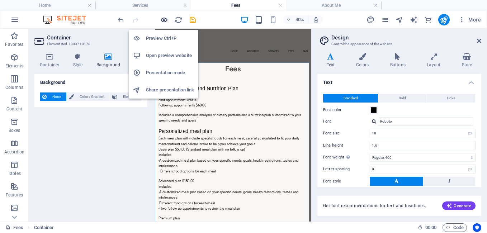
click at [164, 20] on icon "button" at bounding box center [164, 20] width 8 height 8
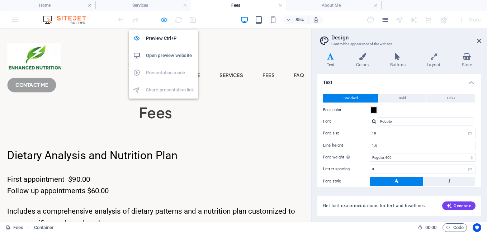
click at [163, 19] on icon "button" at bounding box center [164, 20] width 8 height 8
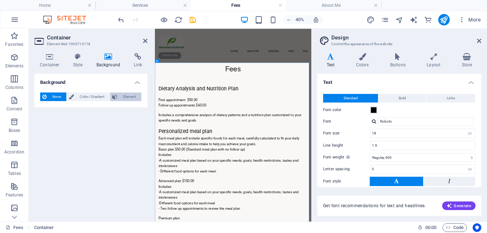
click at [128, 97] on span "Element" at bounding box center [129, 96] width 20 height 9
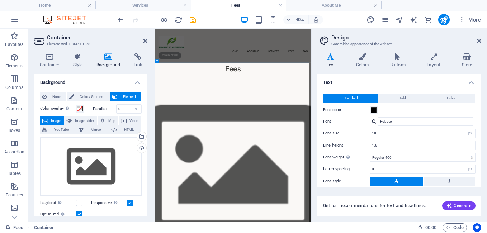
click at [141, 135] on div "Select files from the file manager, stock photos, or upload file(s)" at bounding box center [140, 137] width 11 height 11
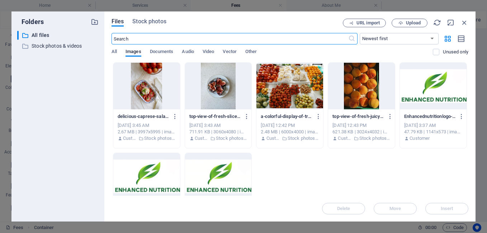
click at [212, 91] on div at bounding box center [218, 86] width 67 height 47
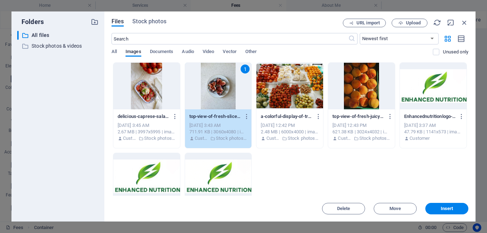
click at [212, 91] on div "1" at bounding box center [218, 86] width 67 height 47
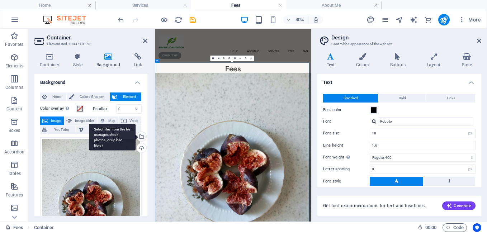
click at [135, 134] on div "Select files from the file manager, stock photos, or upload file(s)" at bounding box center [112, 137] width 47 height 27
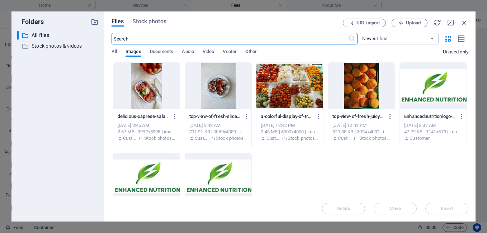
click at [164, 88] on div at bounding box center [146, 86] width 67 height 47
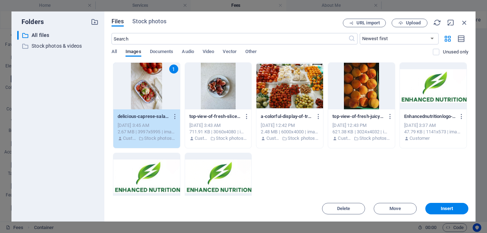
click at [164, 88] on div "1" at bounding box center [146, 86] width 67 height 47
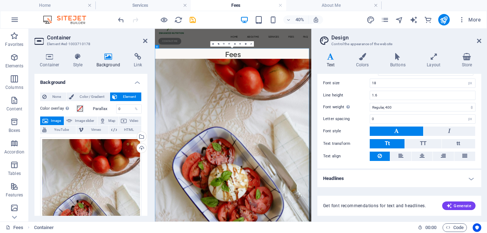
scroll to position [14, 0]
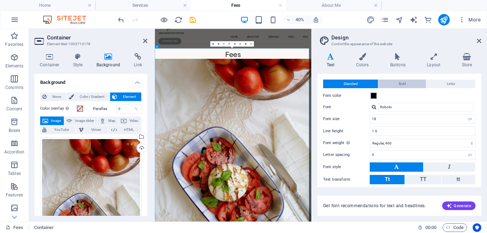
click at [398, 81] on span "Bold" at bounding box center [401, 84] width 7 height 9
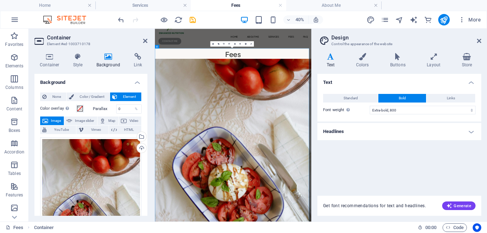
scroll to position [0, 0]
click at [355, 95] on span "Standard" at bounding box center [350, 98] width 14 height 9
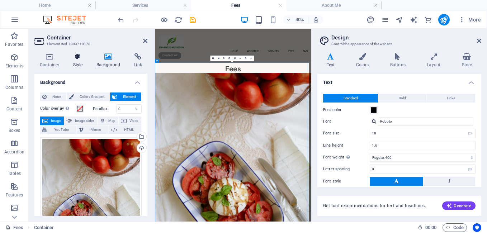
click at [83, 60] on h4 "Style" at bounding box center [79, 60] width 23 height 15
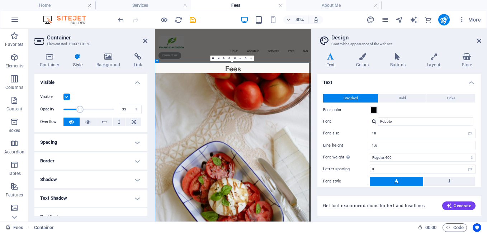
drag, startPoint x: 110, startPoint y: 109, endPoint x: 79, endPoint y: 110, distance: 31.2
click at [79, 110] on span at bounding box center [79, 109] width 7 height 7
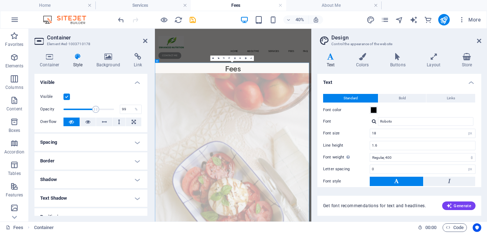
type input "100"
drag, startPoint x: 82, startPoint y: 108, endPoint x: 120, endPoint y: 108, distance: 38.0
click at [120, 108] on div "Opacity 100 %" at bounding box center [90, 109] width 101 height 11
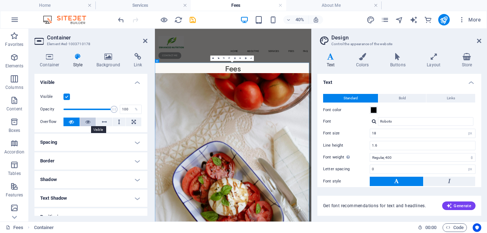
click at [89, 120] on icon at bounding box center [87, 122] width 5 height 9
click at [73, 121] on icon at bounding box center [71, 122] width 5 height 9
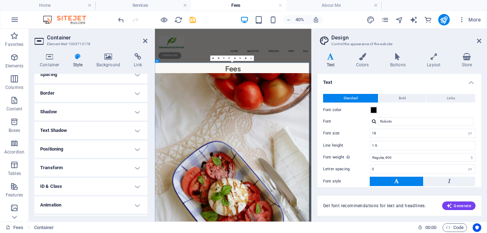
scroll to position [72, 0]
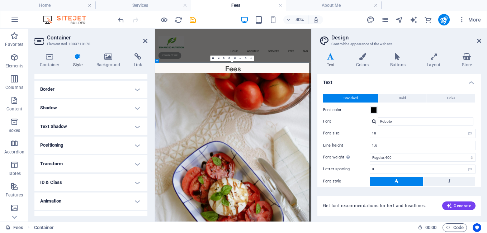
click at [66, 127] on h4 "Text Shadow" at bounding box center [90, 126] width 113 height 17
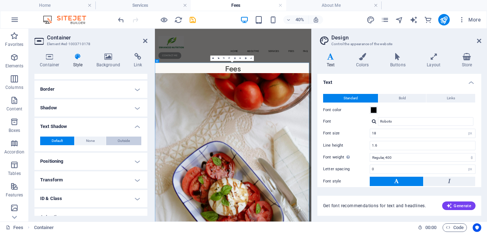
click at [120, 140] on span "Outside" at bounding box center [124, 140] width 12 height 9
type input "2"
type input "4"
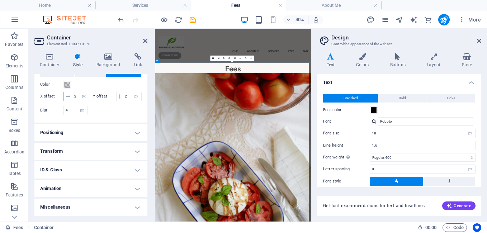
scroll to position [143, 0]
click at [64, 138] on h4 "Positioning" at bounding box center [90, 132] width 113 height 17
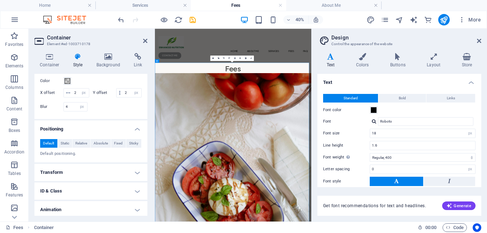
click at [64, 133] on h4 "Positioning" at bounding box center [90, 126] width 113 height 13
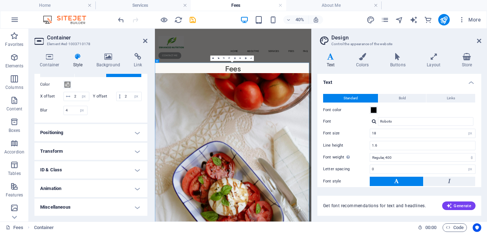
click at [61, 158] on h4 "Transform" at bounding box center [90, 151] width 113 height 17
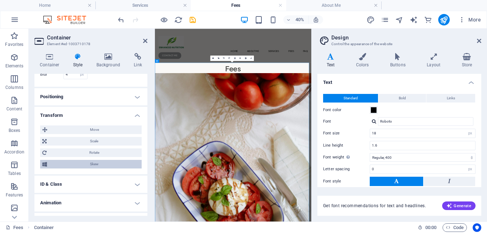
scroll to position [199, 0]
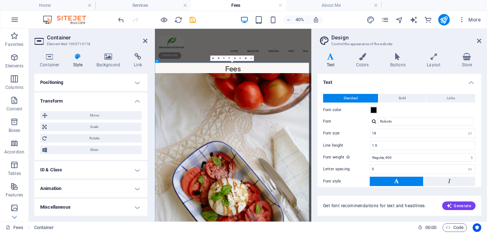
click at [48, 101] on h4 "Transform" at bounding box center [90, 98] width 113 height 13
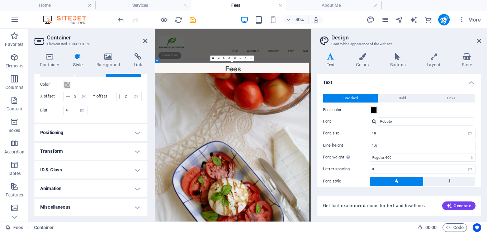
click at [57, 205] on h4 "Miscellaneous" at bounding box center [90, 206] width 113 height 17
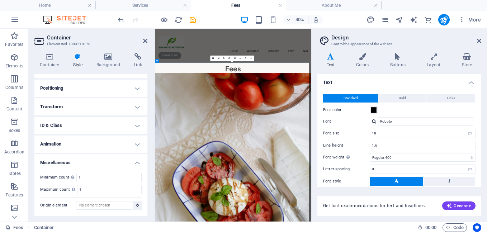
click at [82, 159] on h4 "Miscellaneous" at bounding box center [90, 160] width 113 height 13
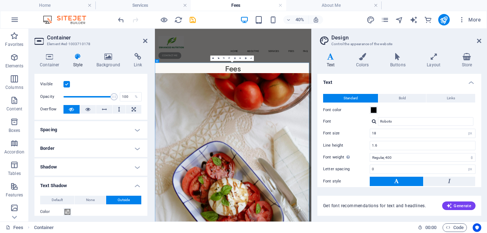
scroll to position [0, 0]
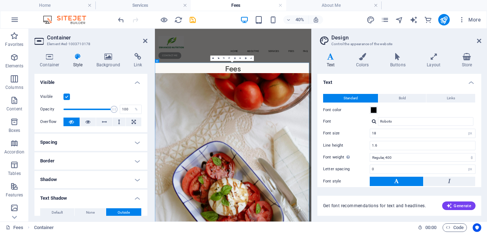
click at [64, 96] on label at bounding box center [66, 97] width 6 height 6
click at [0, 0] on input "Visible" at bounding box center [0, 0] width 0 height 0
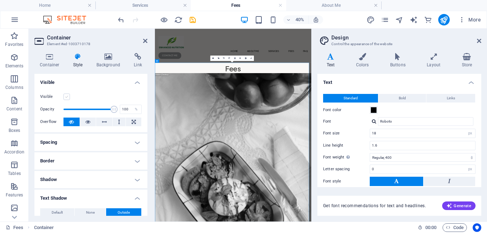
click at [67, 95] on label at bounding box center [66, 97] width 6 height 6
click at [0, 0] on input "Visible" at bounding box center [0, 0] width 0 height 0
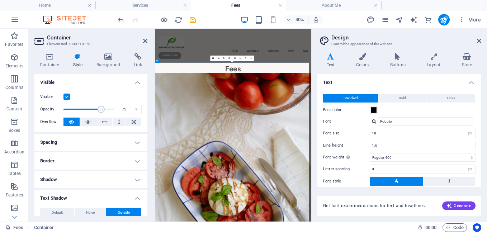
drag, startPoint x: 113, startPoint y: 111, endPoint x: 100, endPoint y: 111, distance: 12.5
click at [100, 111] on span at bounding box center [100, 109] width 7 height 7
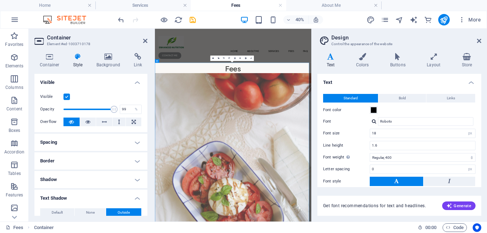
type input "100"
drag, startPoint x: 100, startPoint y: 111, endPoint x: 115, endPoint y: 111, distance: 15.4
click at [115, 111] on span at bounding box center [113, 109] width 7 height 7
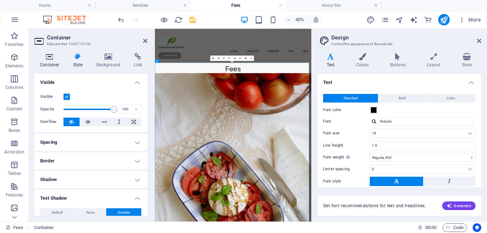
click at [53, 58] on icon at bounding box center [49, 56] width 30 height 7
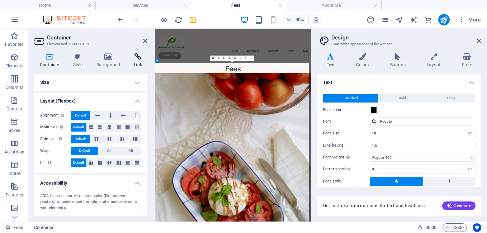
click at [137, 56] on icon at bounding box center [137, 56] width 19 height 7
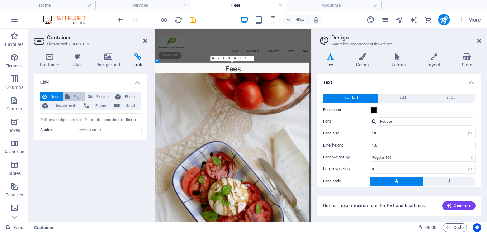
click at [73, 96] on span "Page" at bounding box center [77, 96] width 11 height 9
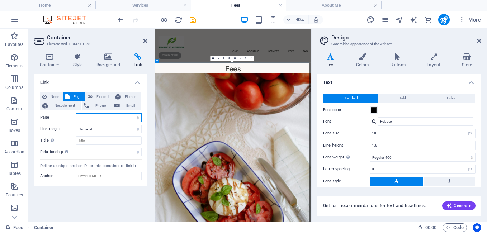
click at [91, 116] on select "Home About Me Services Privacy Legal Notice Fees" at bounding box center [109, 117] width 66 height 9
select select "5"
click at [76, 113] on select "Home About Me Services Privacy Legal Notice Fees" at bounding box center [109, 117] width 66 height 9
click at [144, 39] on icon at bounding box center [145, 41] width 4 height 6
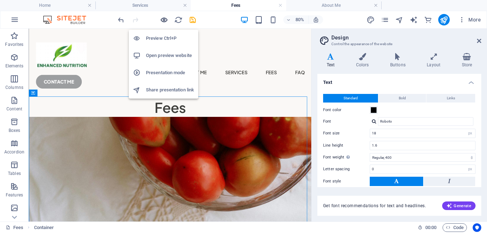
click at [164, 20] on icon "button" at bounding box center [164, 20] width 8 height 8
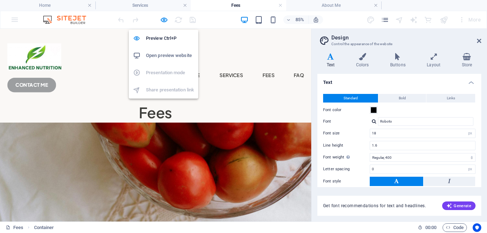
click at [166, 53] on h6 "Open preview website" at bounding box center [170, 55] width 48 height 9
click at [165, 21] on icon "button" at bounding box center [164, 20] width 8 height 8
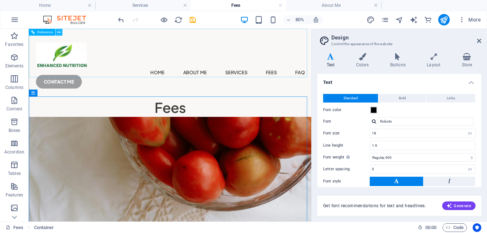
click at [59, 33] on icon at bounding box center [58, 32] width 3 height 6
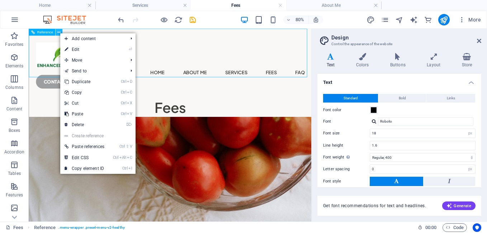
click at [59, 33] on icon at bounding box center [58, 32] width 3 height 6
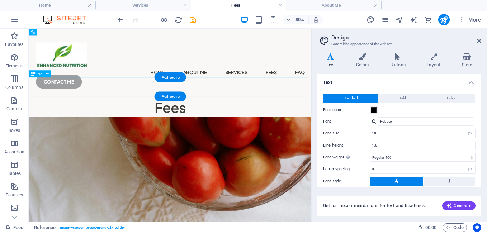
click at [293, 115] on div "Fees" at bounding box center [205, 127] width 353 height 24
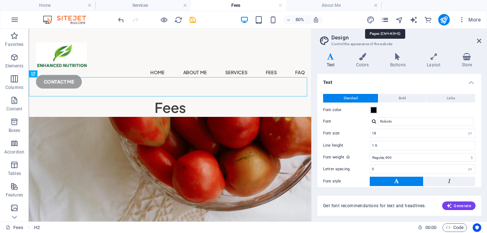
click at [385, 21] on icon "pages" at bounding box center [384, 20] width 8 height 8
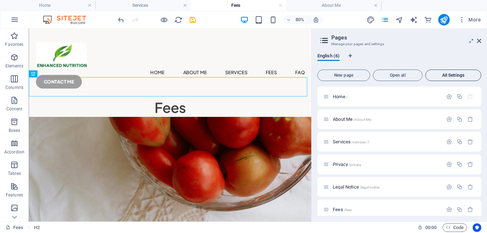
click at [442, 72] on button "All Settings" at bounding box center [453, 75] width 56 height 11
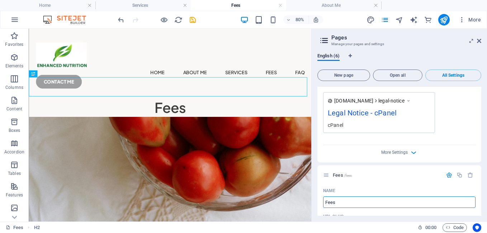
scroll to position [1349, 0]
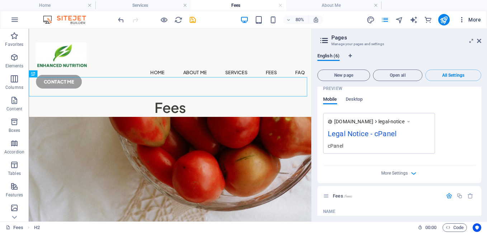
click at [461, 18] on icon "button" at bounding box center [461, 19] width 7 height 7
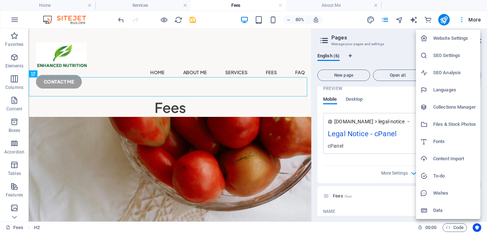
click at [461, 18] on div at bounding box center [243, 116] width 487 height 233
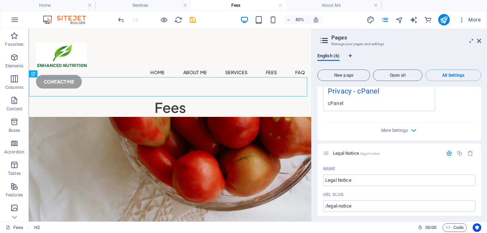
scroll to position [1206, 0]
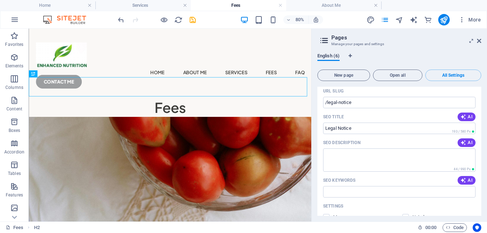
click at [327, 55] on span "English (6)" at bounding box center [328, 57] width 22 height 10
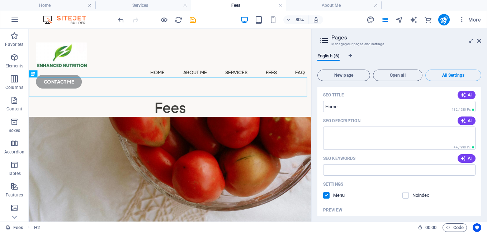
scroll to position [0, 0]
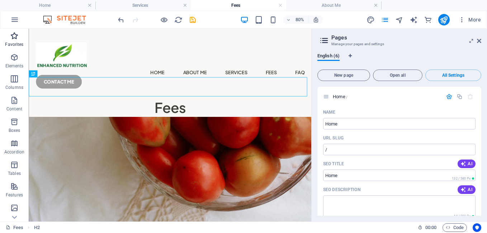
click at [19, 39] on span "Favorites" at bounding box center [14, 40] width 29 height 17
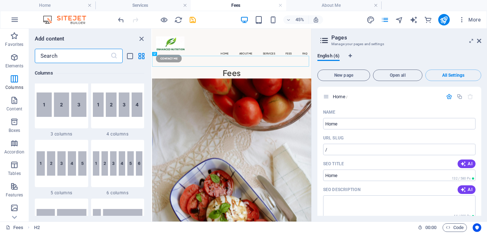
scroll to position [430, 0]
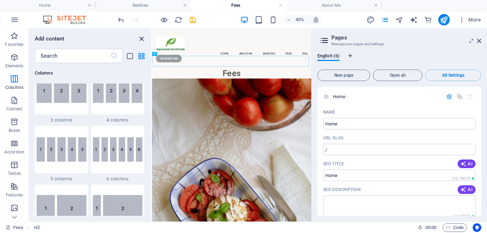
click at [140, 40] on icon "close panel" at bounding box center [141, 39] width 8 height 8
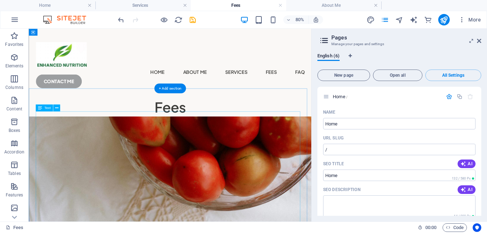
scroll to position [0, 0]
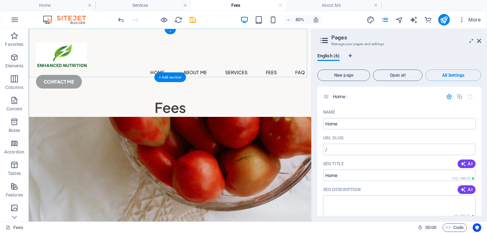
click at [169, 33] on div "+" at bounding box center [169, 31] width 11 height 5
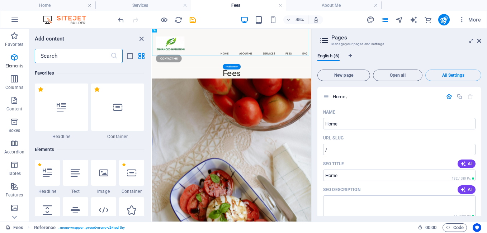
scroll to position [1254, 0]
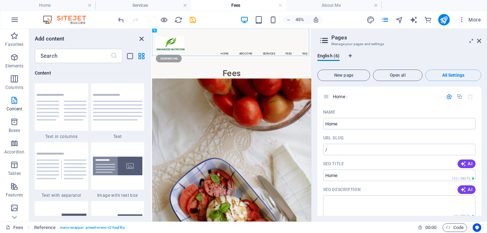
drag, startPoint x: 141, startPoint y: 39, endPoint x: 280, endPoint y: 76, distance: 143.8
click at [141, 39] on icon "close panel" at bounding box center [141, 39] width 8 height 8
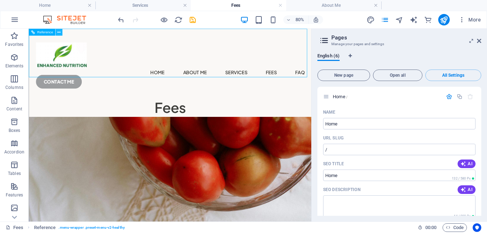
click at [59, 34] on icon at bounding box center [58, 32] width 3 height 6
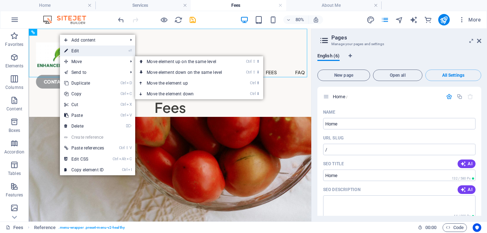
click at [88, 51] on link "⏎ Edit" at bounding box center [84, 50] width 48 height 11
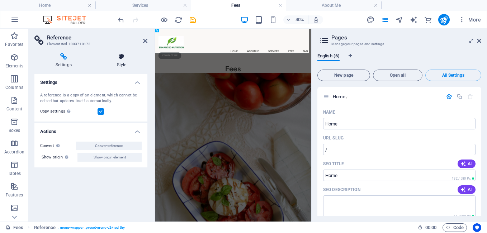
click at [120, 58] on icon at bounding box center [122, 56] width 52 height 7
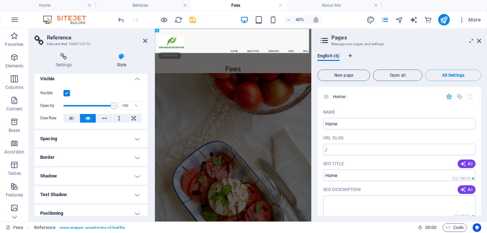
scroll to position [0, 0]
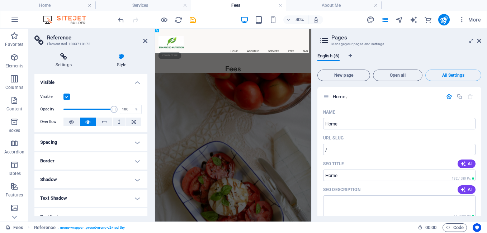
click at [71, 57] on icon at bounding box center [63, 56] width 58 height 7
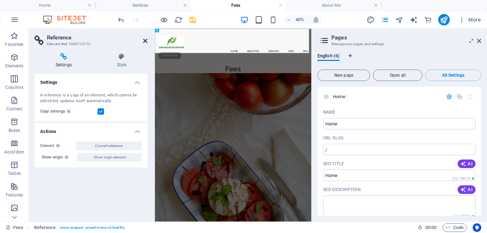
click at [144, 43] on icon at bounding box center [145, 41] width 4 height 6
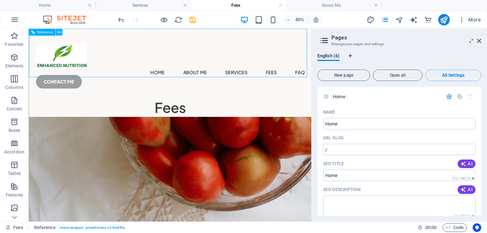
click at [60, 32] on icon at bounding box center [58, 32] width 3 height 6
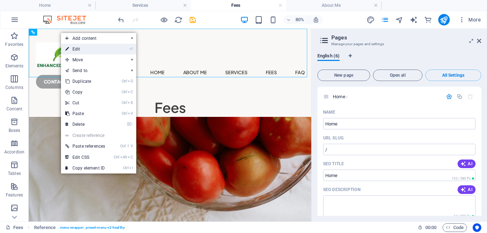
click at [92, 51] on link "⏎ Edit" at bounding box center [85, 49] width 48 height 11
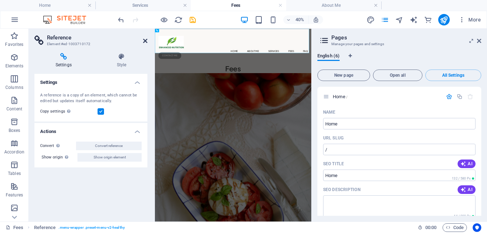
click at [145, 39] on icon at bounding box center [145, 41] width 4 height 6
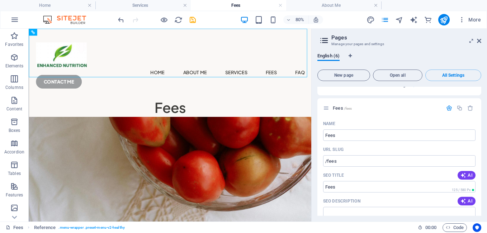
scroll to position [1430, 0]
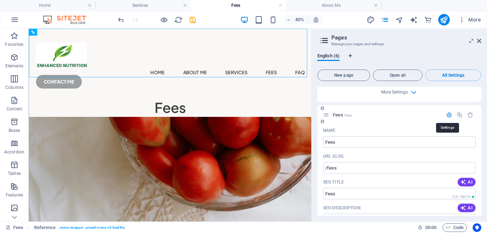
click at [447, 114] on icon "button" at bounding box center [449, 115] width 6 height 6
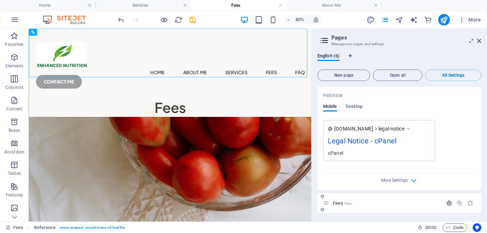
click at [446, 202] on icon "button" at bounding box center [449, 203] width 6 height 6
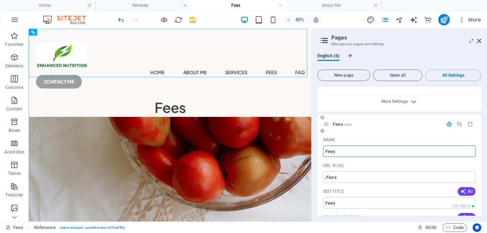
click at [322, 131] on icon at bounding box center [322, 131] width 4 height 4
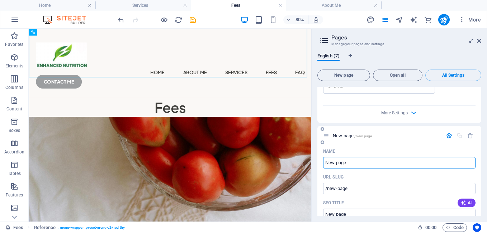
scroll to position [1702, 0]
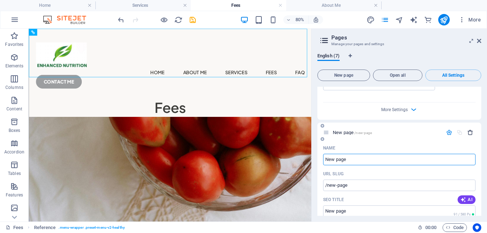
click at [468, 131] on icon "button" at bounding box center [470, 132] width 6 height 6
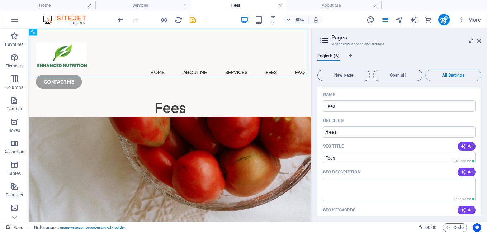
scroll to position [1430, 0]
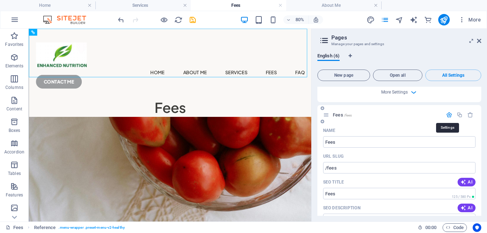
click at [446, 114] on icon "button" at bounding box center [449, 115] width 6 height 6
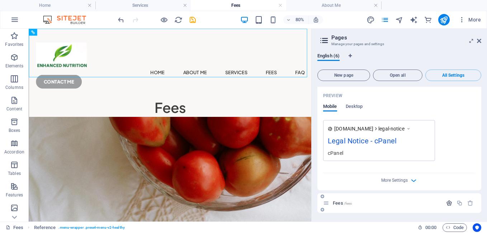
click at [446, 204] on icon "button" at bounding box center [449, 203] width 6 height 6
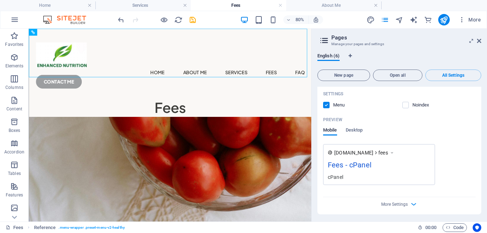
scroll to position [1609, 0]
click at [399, 202] on span "More Settings" at bounding box center [394, 202] width 27 height 5
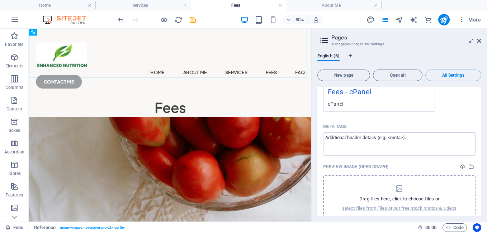
scroll to position [1712, 0]
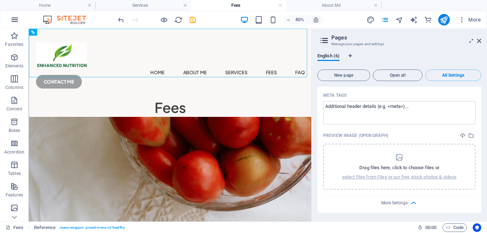
click at [16, 18] on icon "button" at bounding box center [14, 19] width 9 height 9
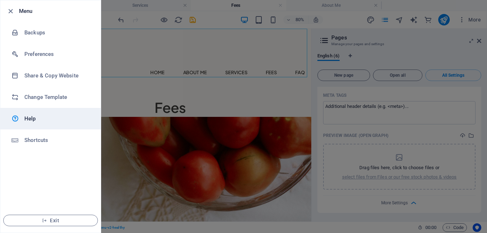
click at [31, 119] on h6 "Help" at bounding box center [57, 118] width 66 height 9
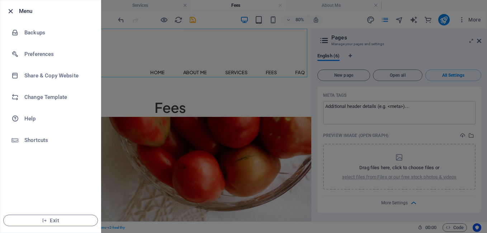
click at [9, 9] on icon "button" at bounding box center [10, 11] width 8 height 8
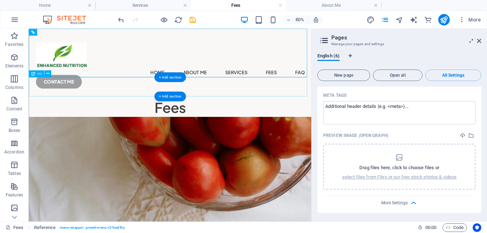
click at [221, 115] on div "Fees" at bounding box center [205, 127] width 353 height 24
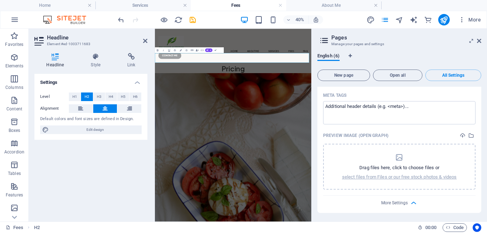
click at [364, 46] on h3 "Manage your pages and settings" at bounding box center [398, 44] width 135 height 6
click at [369, 44] on h3 "Manage your pages and settings" at bounding box center [398, 44] width 135 height 6
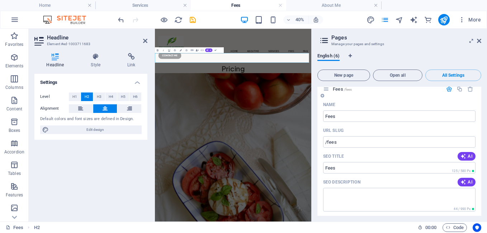
scroll to position [1425, 0]
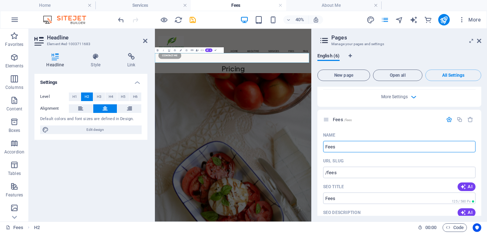
drag, startPoint x: 493, startPoint y: 176, endPoint x: 509, endPoint y: 337, distance: 162.0
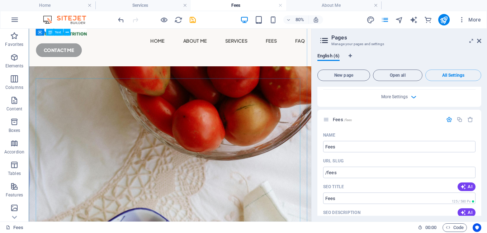
scroll to position [0, 0]
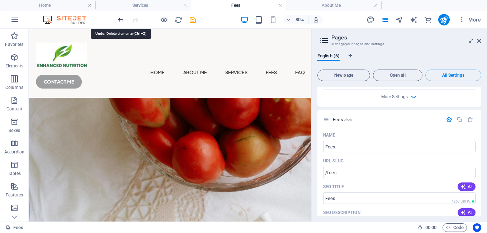
click at [120, 19] on icon "undo" at bounding box center [121, 20] width 8 height 8
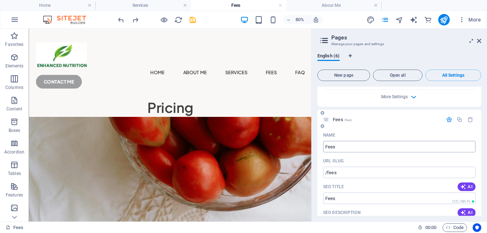
click at [359, 148] on input "Fees" at bounding box center [399, 146] width 152 height 11
type input "F"
type input "Pt"
type input "/"
type input "P"
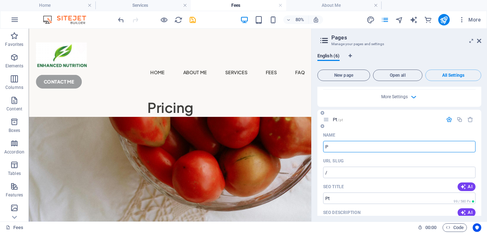
type input "/pt"
type input "Pt"
type input "Pricing"
type input "/pricing"
type input "Pricing"
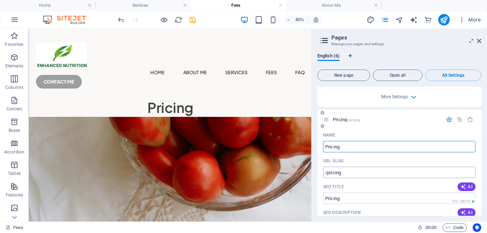
type input "Pricing"
click at [344, 175] on input "/pricing" at bounding box center [399, 172] width 152 height 11
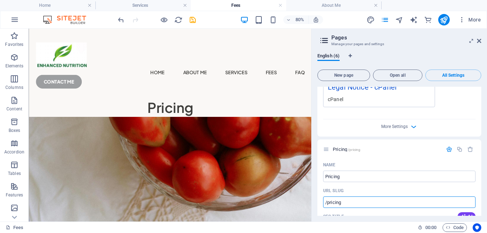
scroll to position [1389, 0]
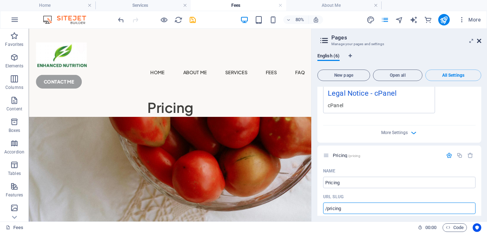
drag, startPoint x: 438, startPoint y: 9, endPoint x: 479, endPoint y: 40, distance: 51.6
click at [479, 40] on icon at bounding box center [478, 41] width 4 height 6
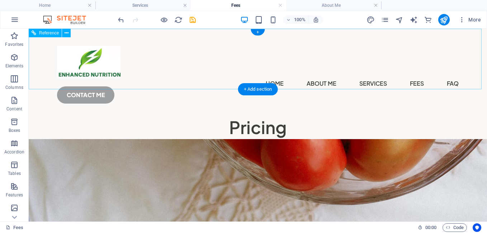
click at [312, 78] on nav "Home About Me Services Fees FAQ" at bounding box center [257, 83] width 401 height 11
click at [274, 78] on nav "Home About Me Services Fees FAQ" at bounding box center [257, 83] width 401 height 11
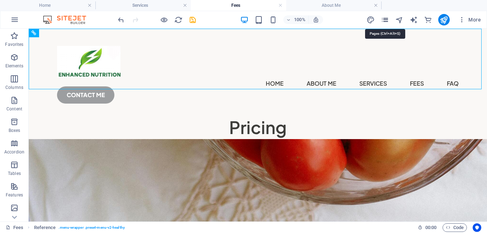
click at [384, 17] on icon "pages" at bounding box center [384, 20] width 8 height 8
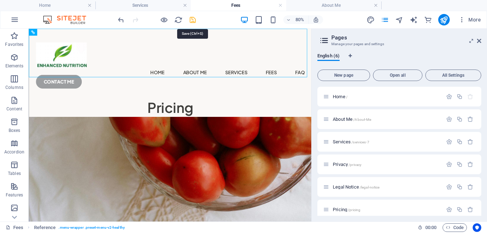
click at [191, 20] on icon "save" at bounding box center [192, 20] width 8 height 8
